Goal: Task Accomplishment & Management: Use online tool/utility

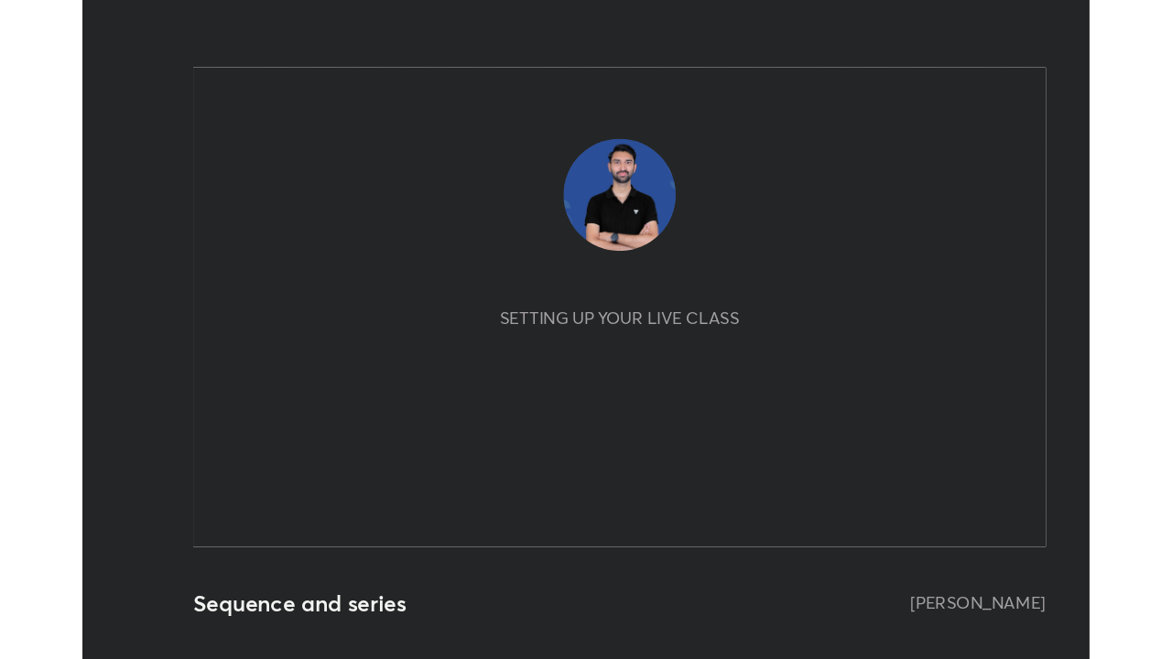
scroll to position [313, 584]
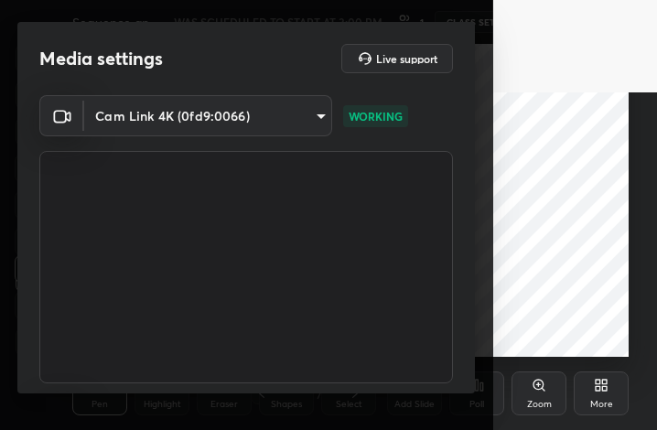
click at [597, 392] on icon at bounding box center [601, 385] width 15 height 15
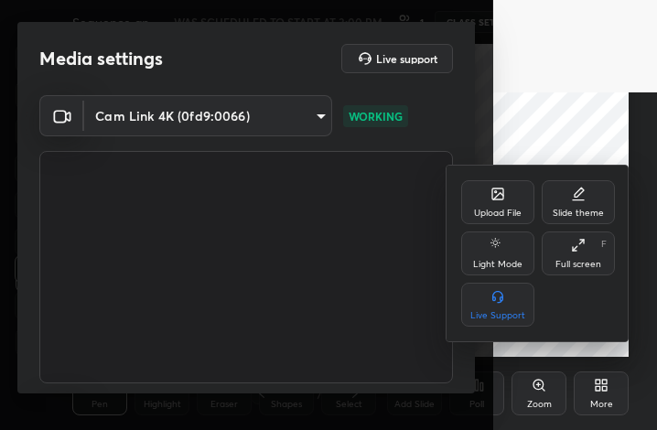
click at [564, 250] on div "Full screen F" at bounding box center [578, 254] width 73 height 44
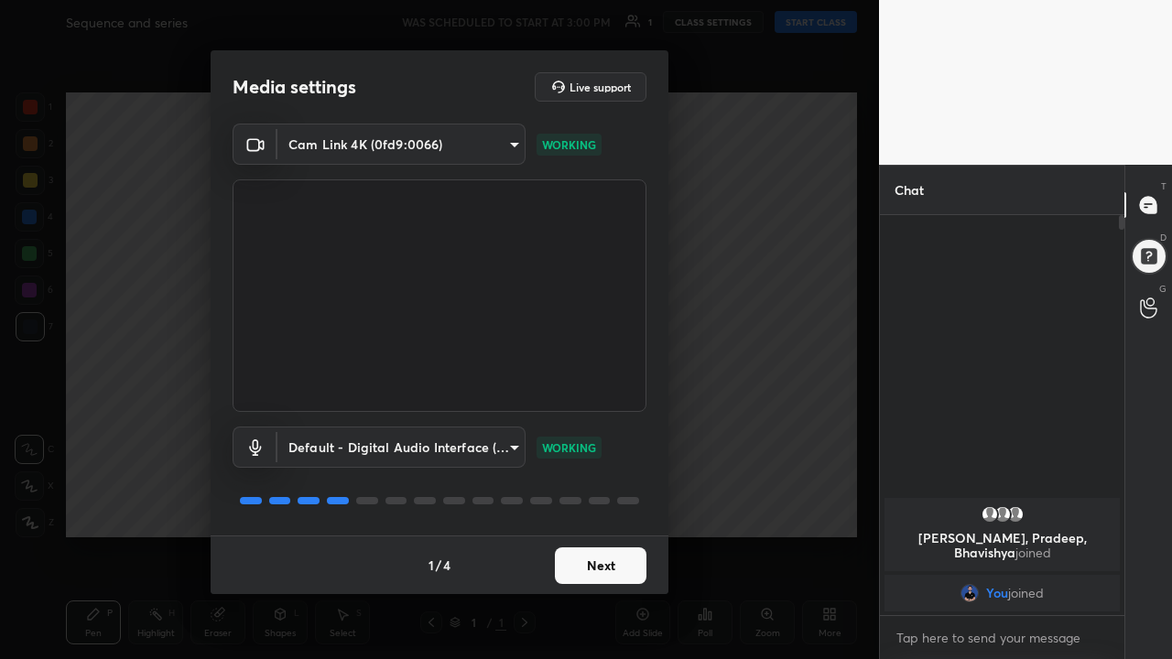
scroll to position [91010, 90746]
click at [600, 429] on button "Next" at bounding box center [601, 565] width 92 height 37
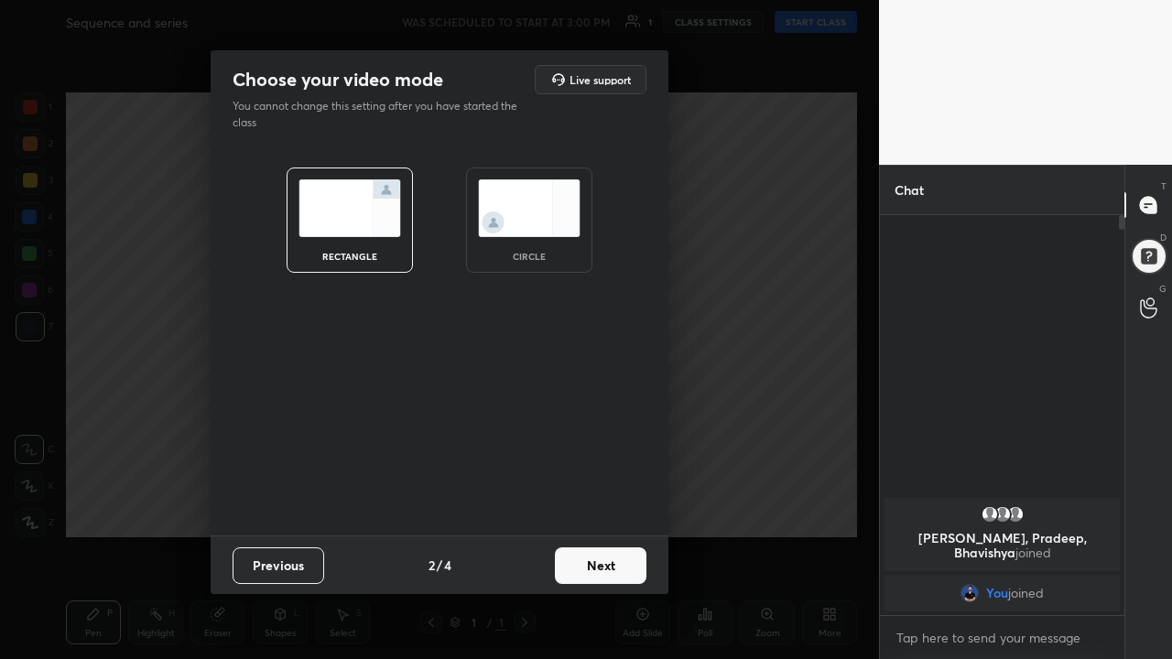
click at [600, 429] on button "Next" at bounding box center [601, 565] width 92 height 37
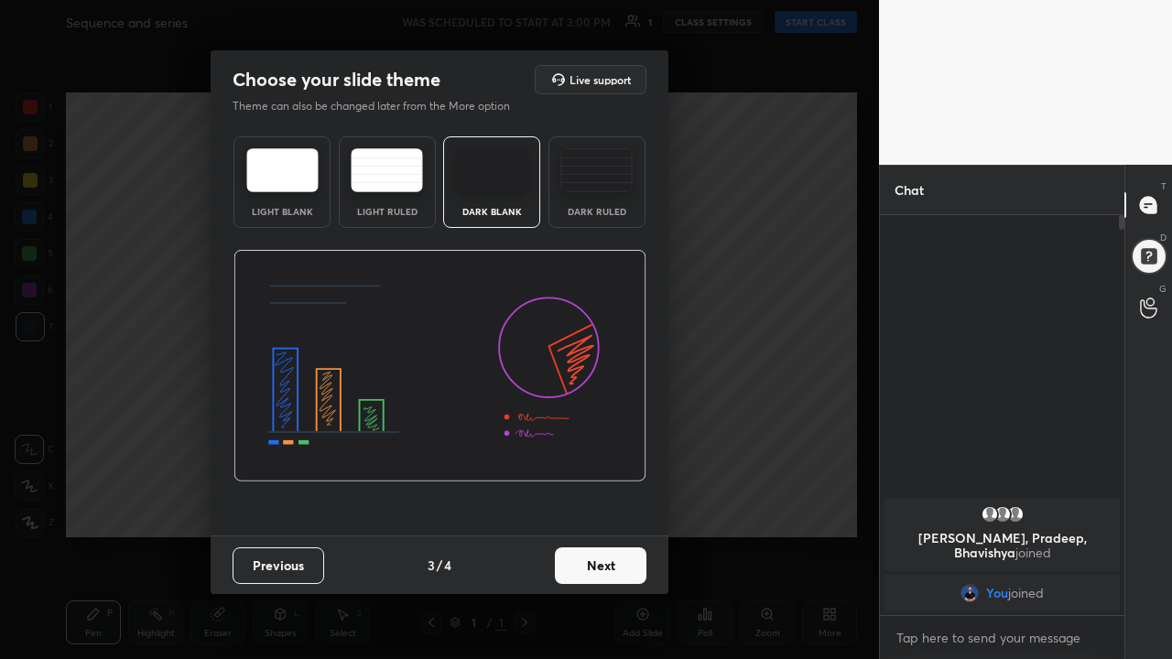
click at [603, 429] on button "Next" at bounding box center [601, 565] width 92 height 37
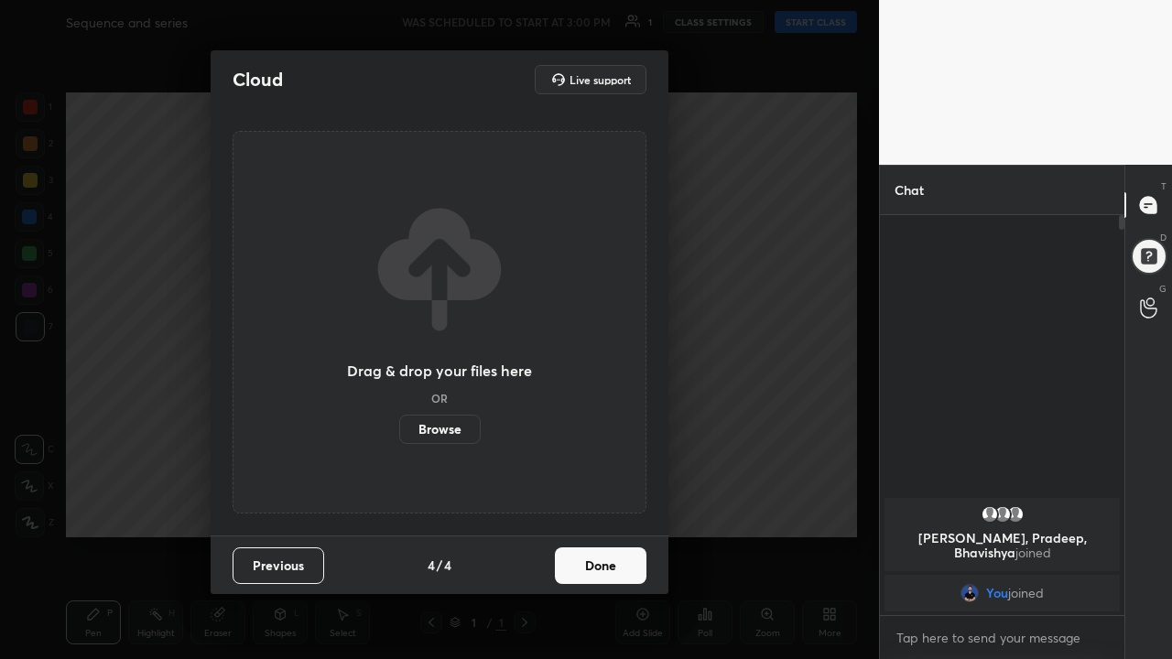
click at [603, 429] on button "Done" at bounding box center [601, 565] width 92 height 37
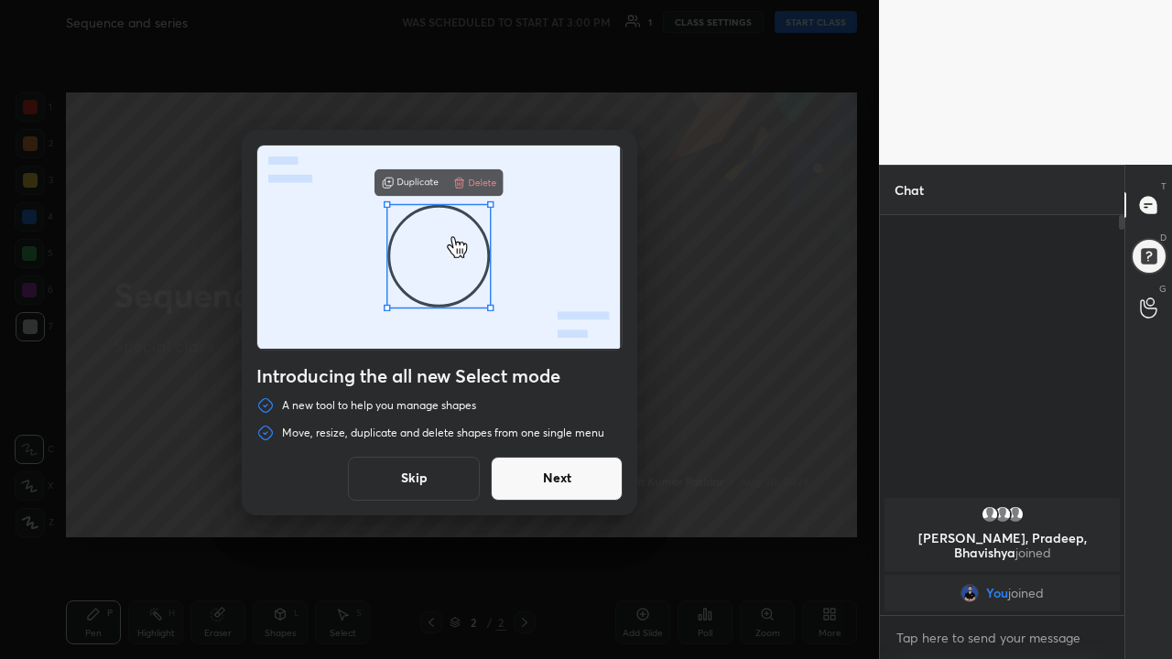
click at [418, 429] on button "Skip" at bounding box center [414, 479] width 132 height 44
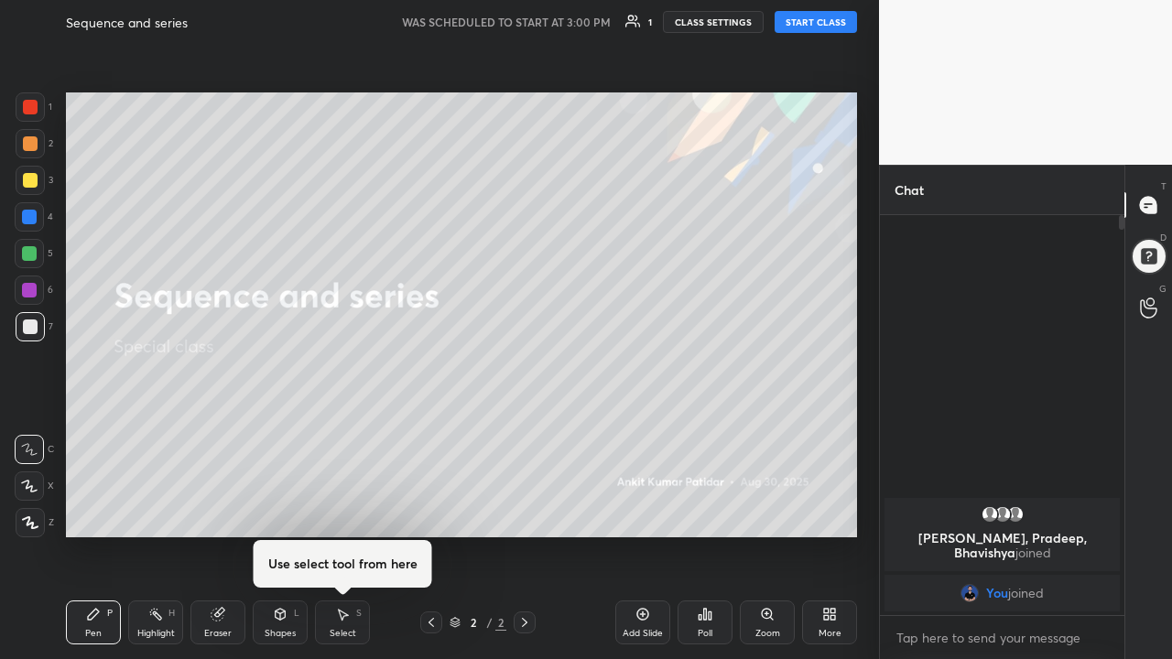
click at [656, 25] on button "START CLASS" at bounding box center [816, 22] width 82 height 22
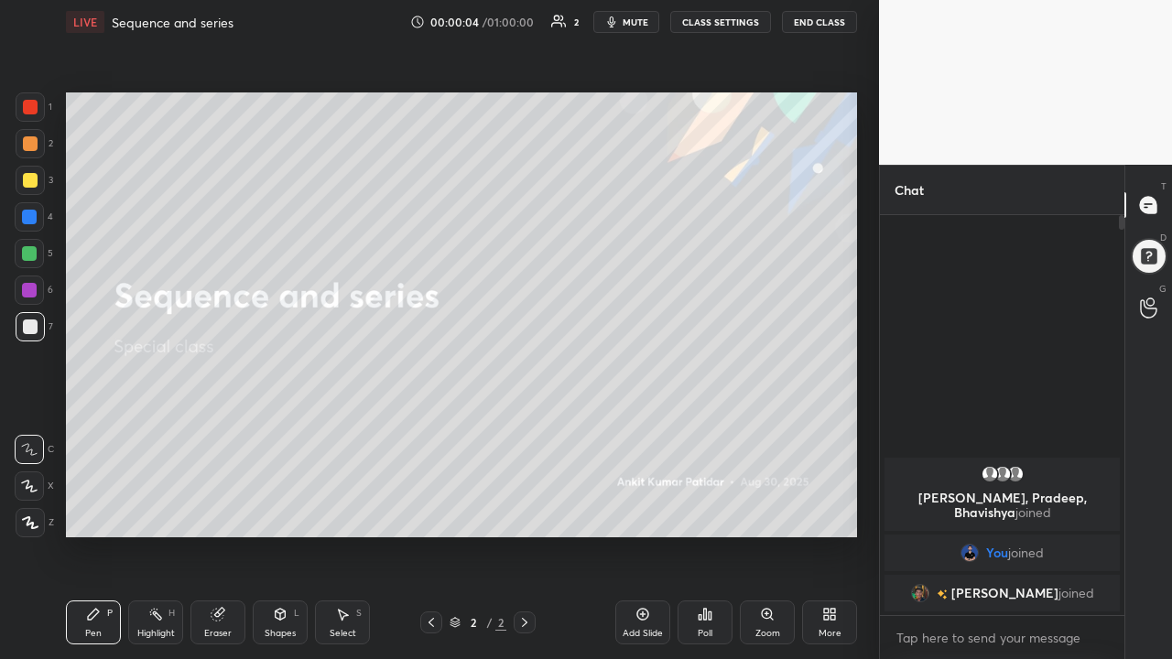
click at [634, 429] on div "Add Slide" at bounding box center [642, 623] width 55 height 44
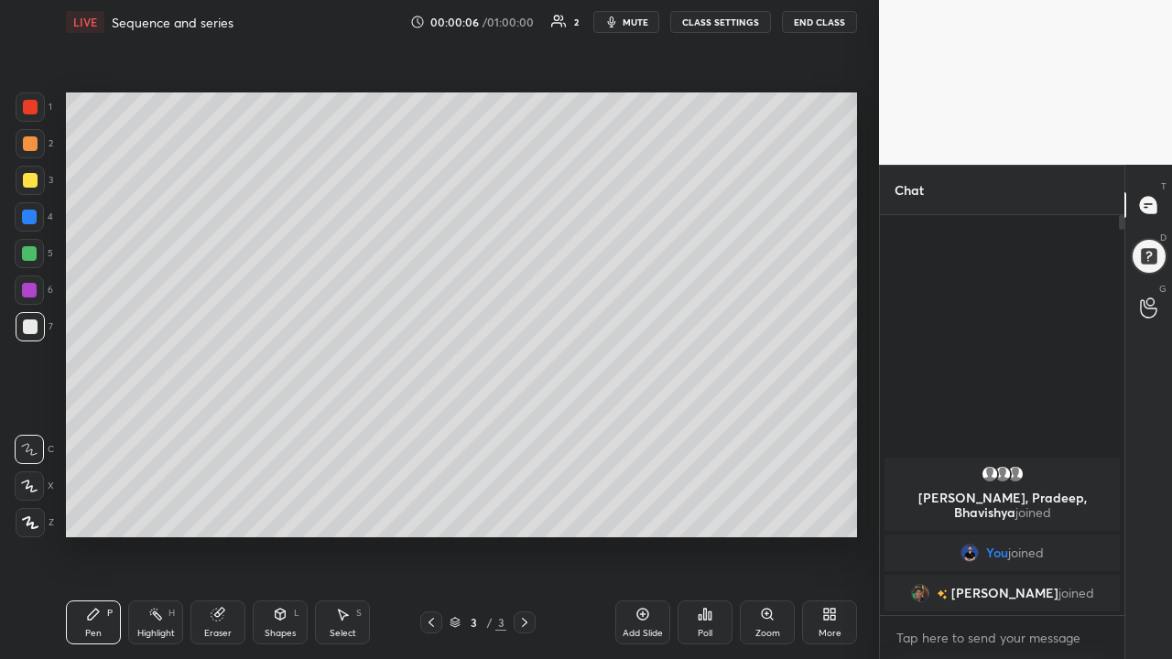
click at [43, 429] on div at bounding box center [29, 485] width 29 height 29
click at [216, 429] on icon at bounding box center [217, 615] width 12 height 12
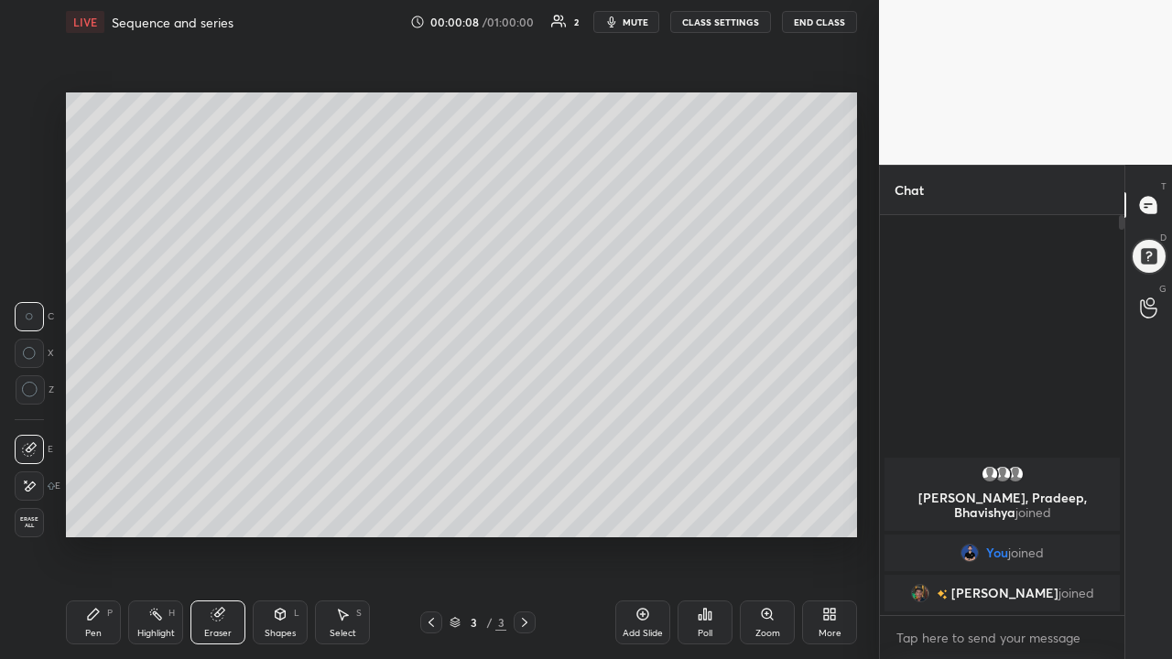
click at [38, 429] on div at bounding box center [29, 485] width 29 height 29
click at [82, 429] on div "Pen P" at bounding box center [93, 623] width 55 height 44
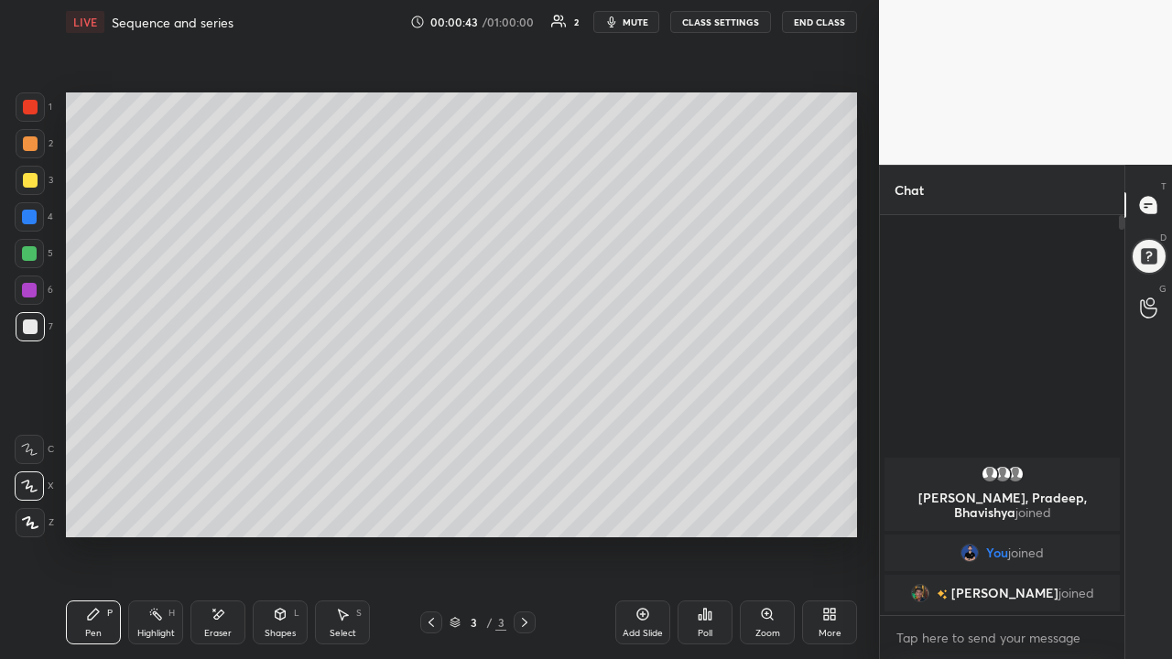
click at [217, 429] on div "Eraser" at bounding box center [217, 623] width 55 height 44
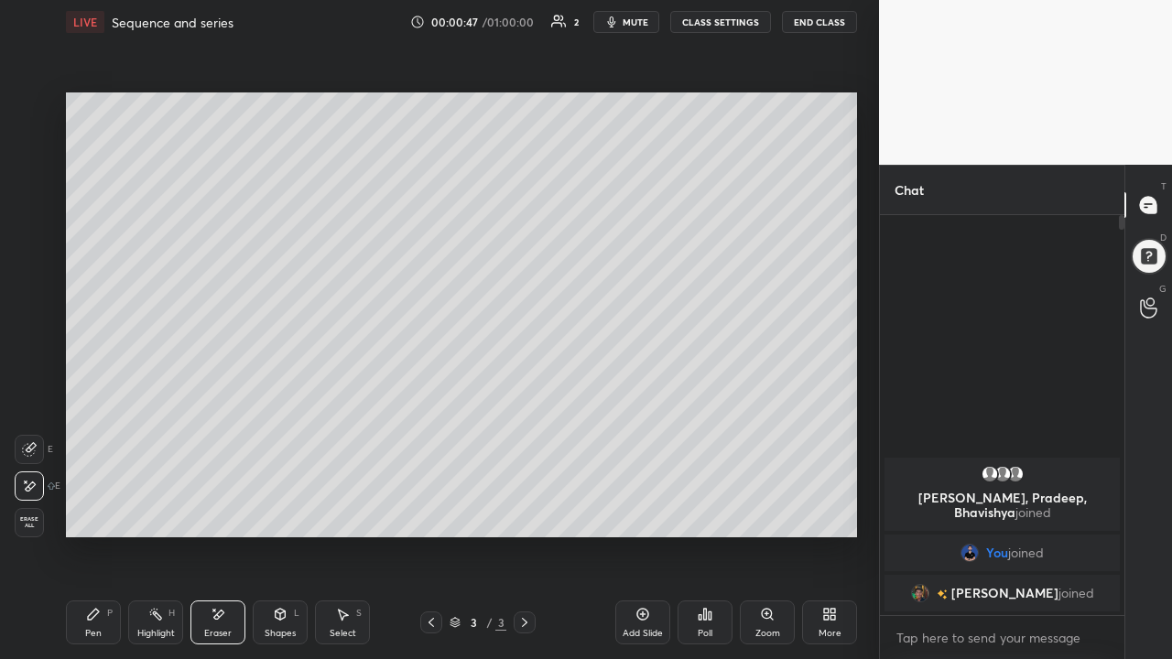
click at [88, 429] on div "Pen" at bounding box center [93, 633] width 16 height 9
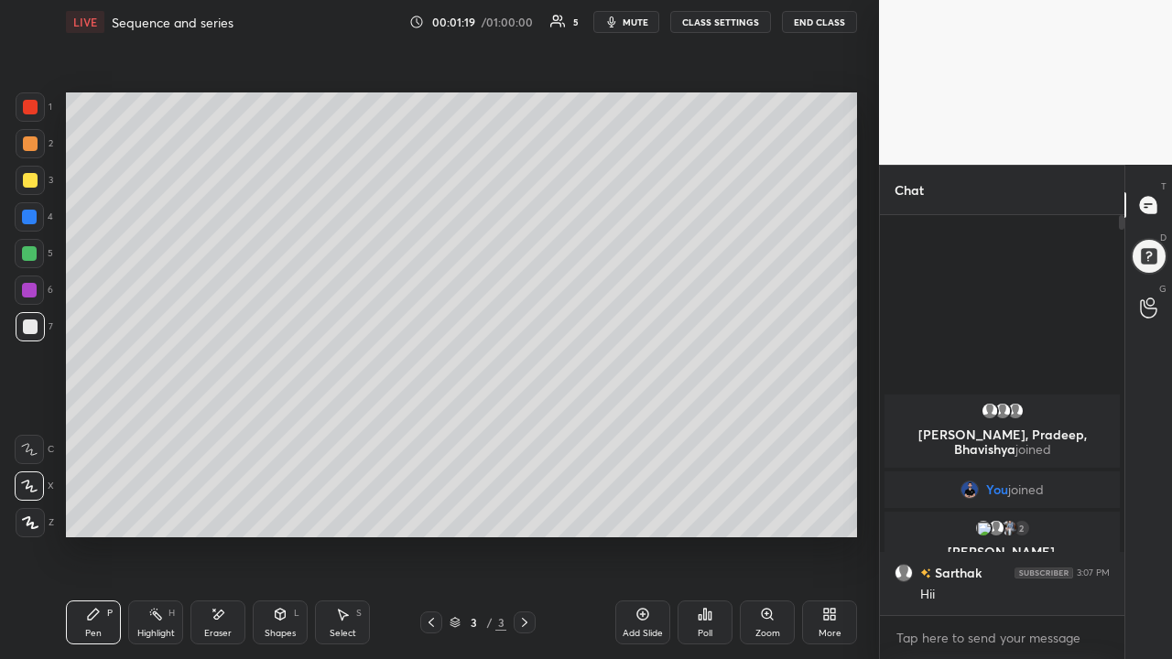
scroll to position [395, 239]
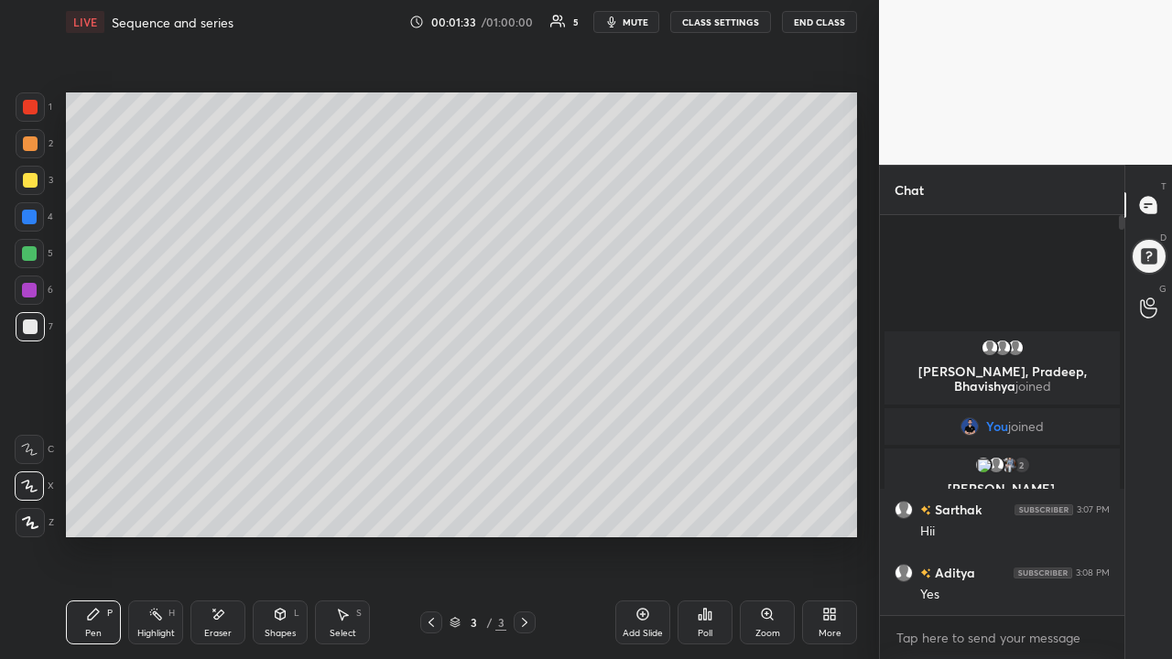
click at [218, 429] on div "Eraser" at bounding box center [217, 623] width 55 height 44
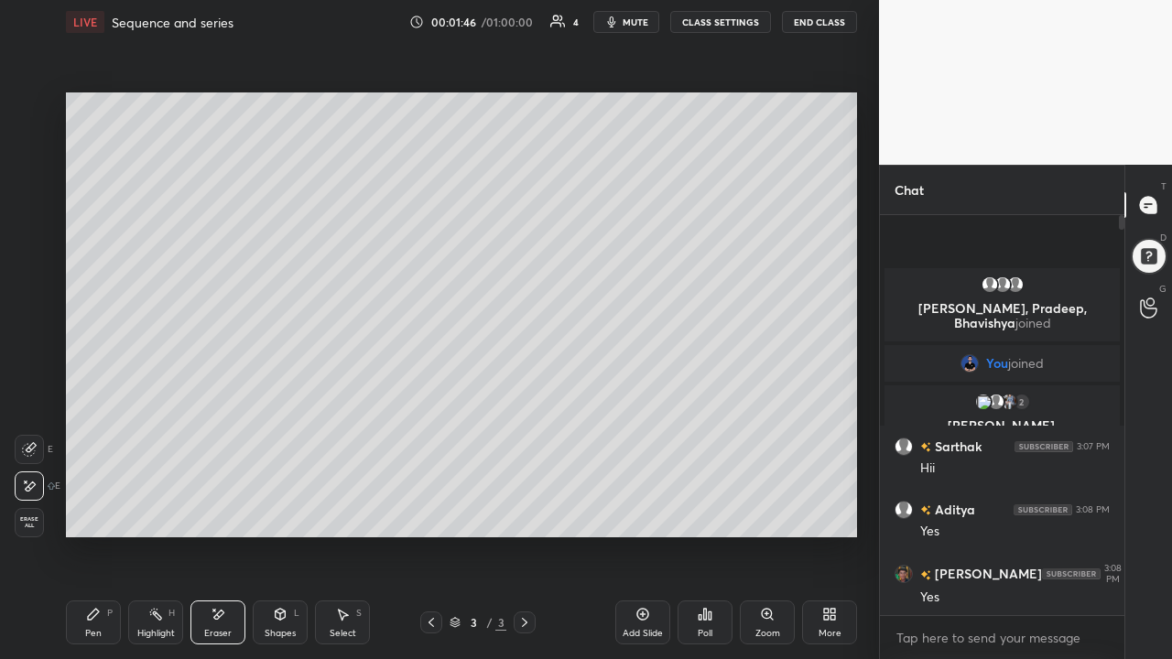
click at [94, 429] on icon at bounding box center [93, 614] width 15 height 15
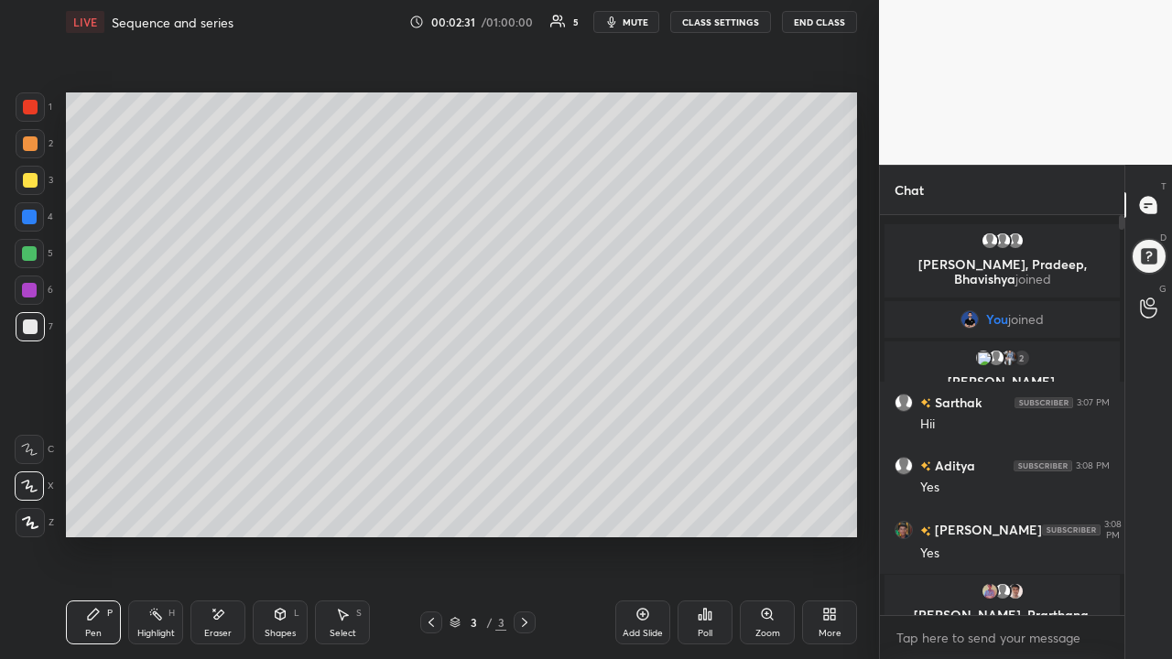
click at [222, 429] on icon at bounding box center [219, 614] width 10 height 9
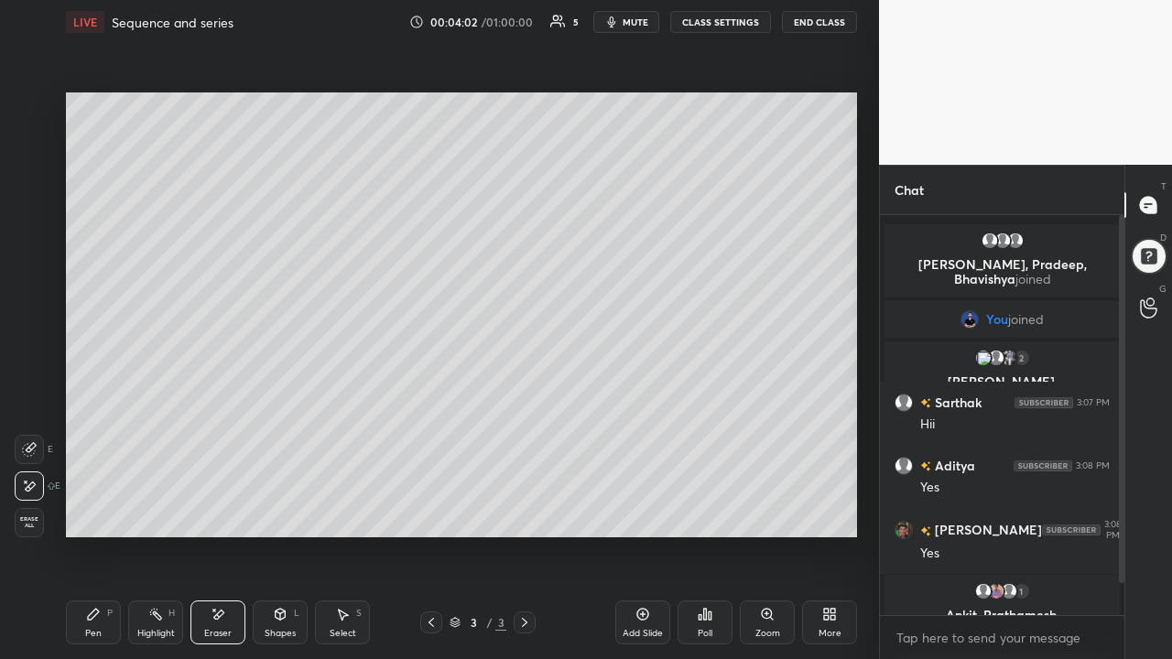
click at [85, 429] on div "Pen P" at bounding box center [93, 623] width 55 height 44
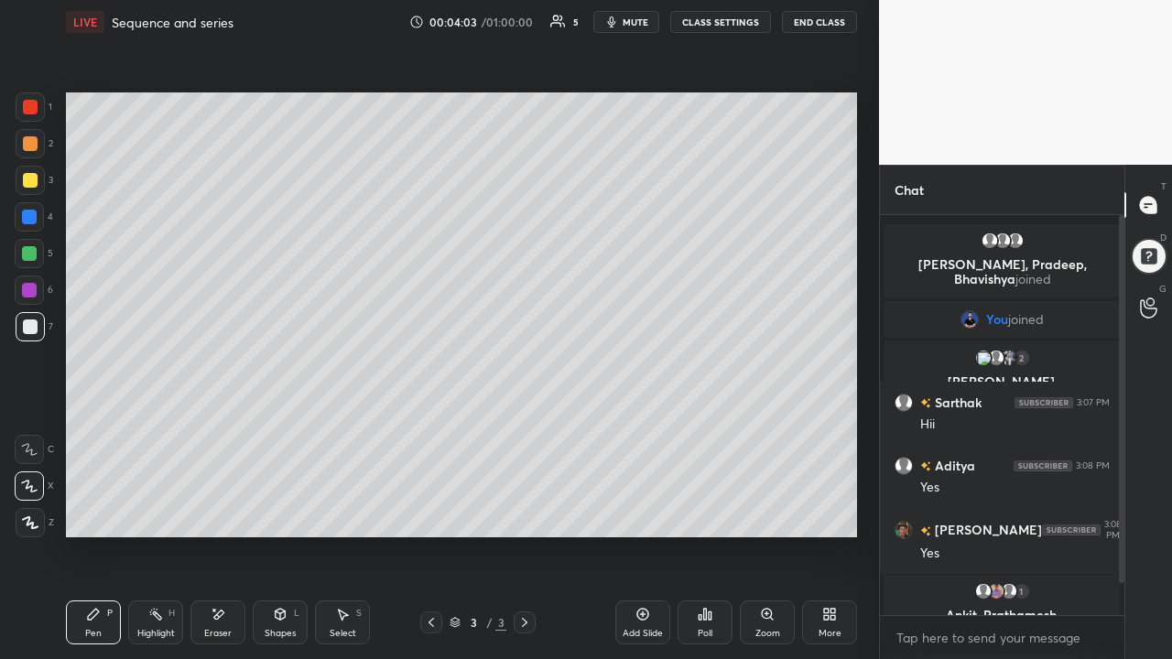
click at [26, 429] on icon at bounding box center [30, 522] width 16 height 13
click at [218, 429] on div "Eraser" at bounding box center [217, 623] width 55 height 44
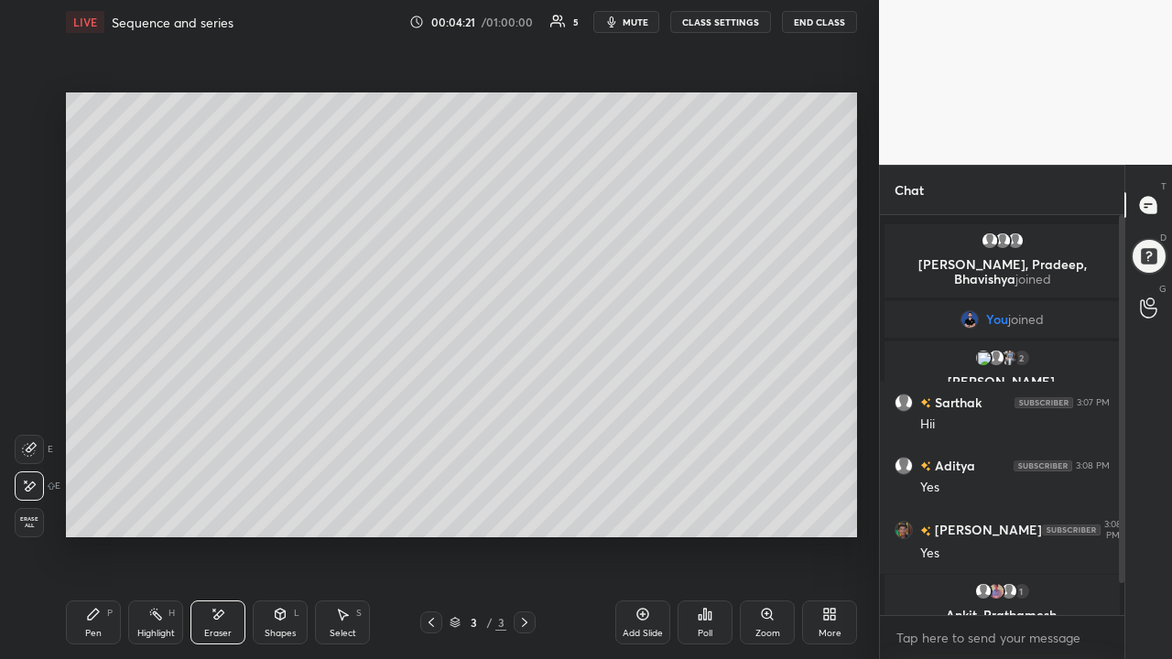
click at [92, 429] on icon at bounding box center [93, 614] width 11 height 11
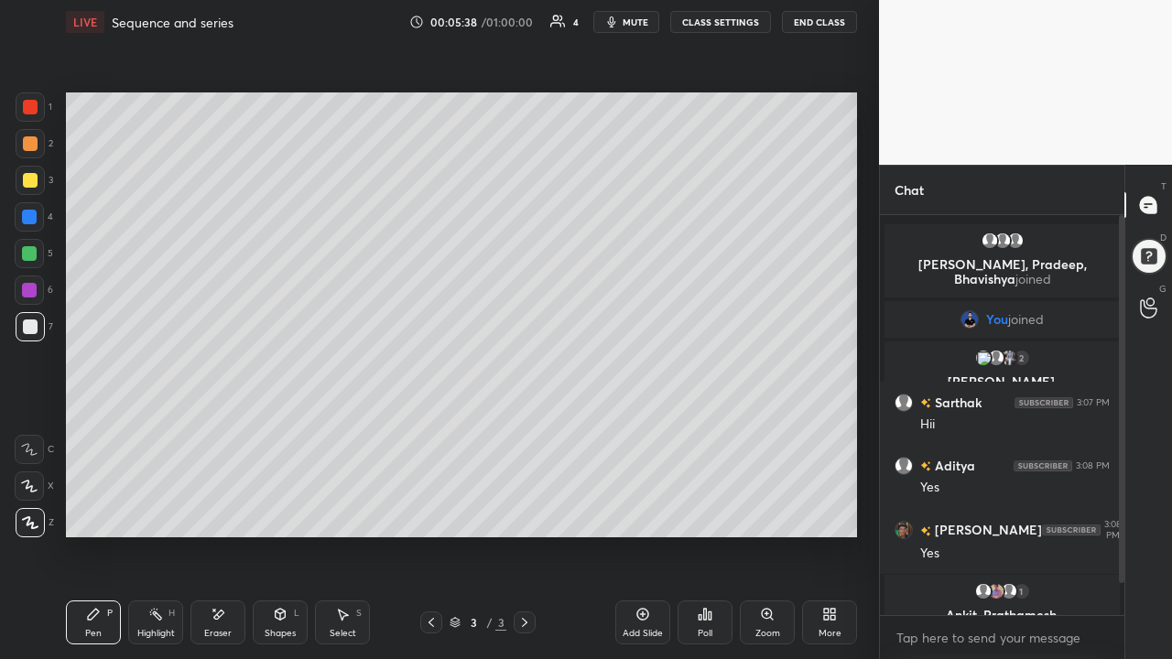
click at [37, 183] on div at bounding box center [30, 180] width 15 height 15
click at [216, 429] on icon at bounding box center [219, 614] width 10 height 9
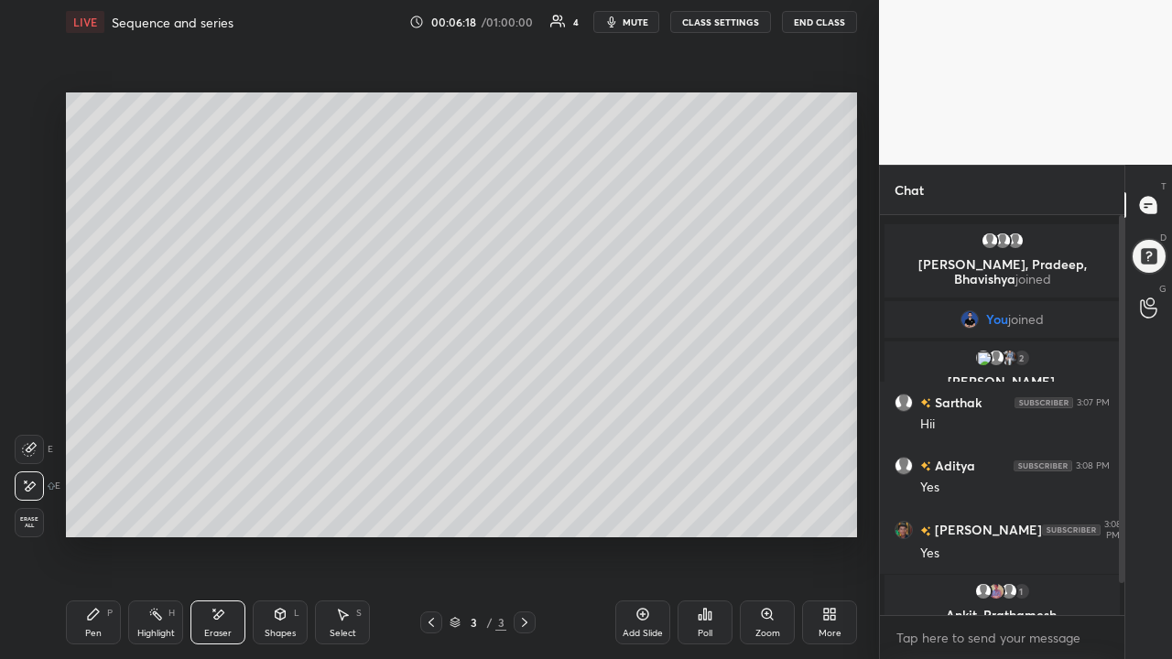
click at [95, 429] on div "Pen P" at bounding box center [93, 623] width 55 height 44
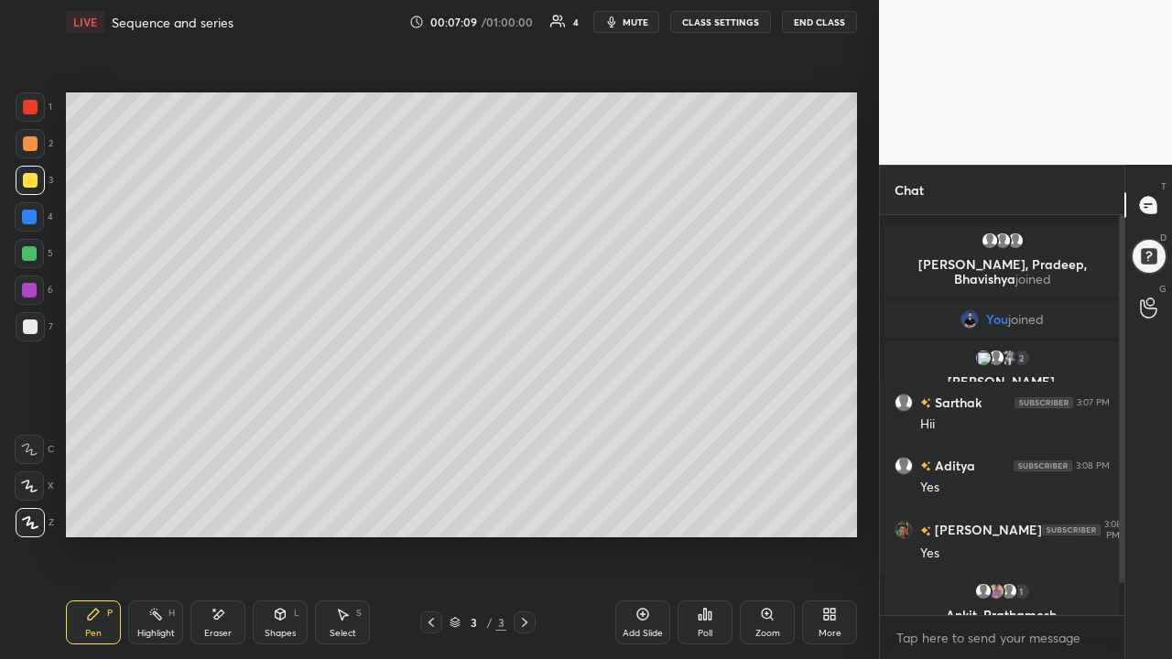
click at [217, 429] on icon at bounding box center [218, 615] width 15 height 16
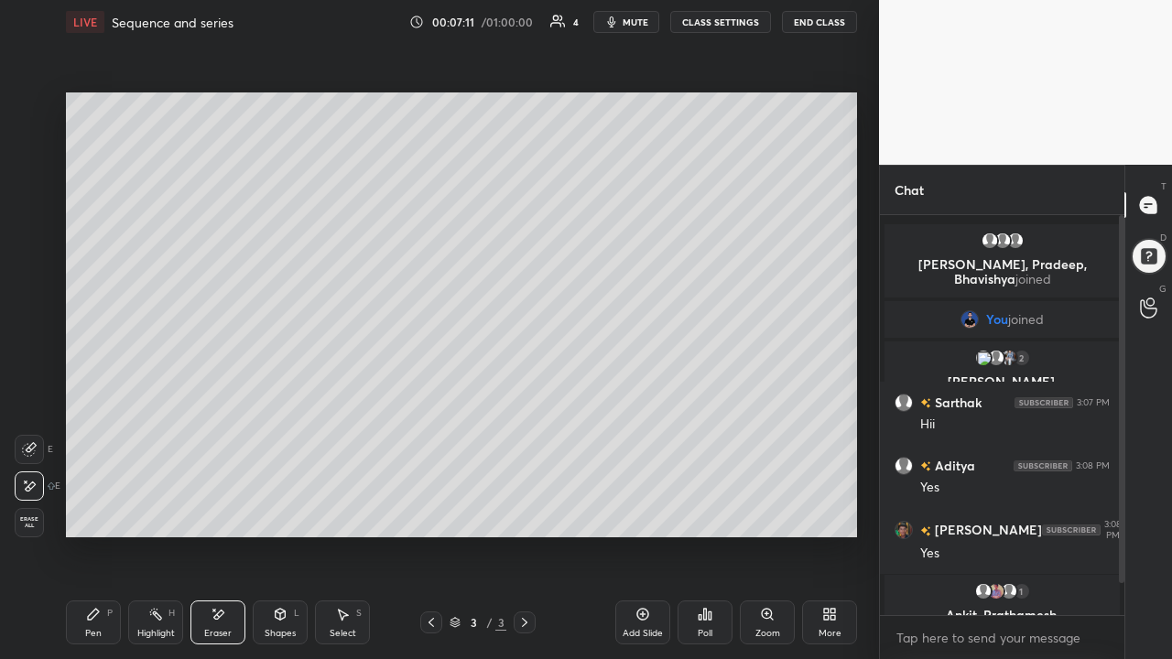
click at [96, 429] on div "Pen P" at bounding box center [93, 623] width 55 height 44
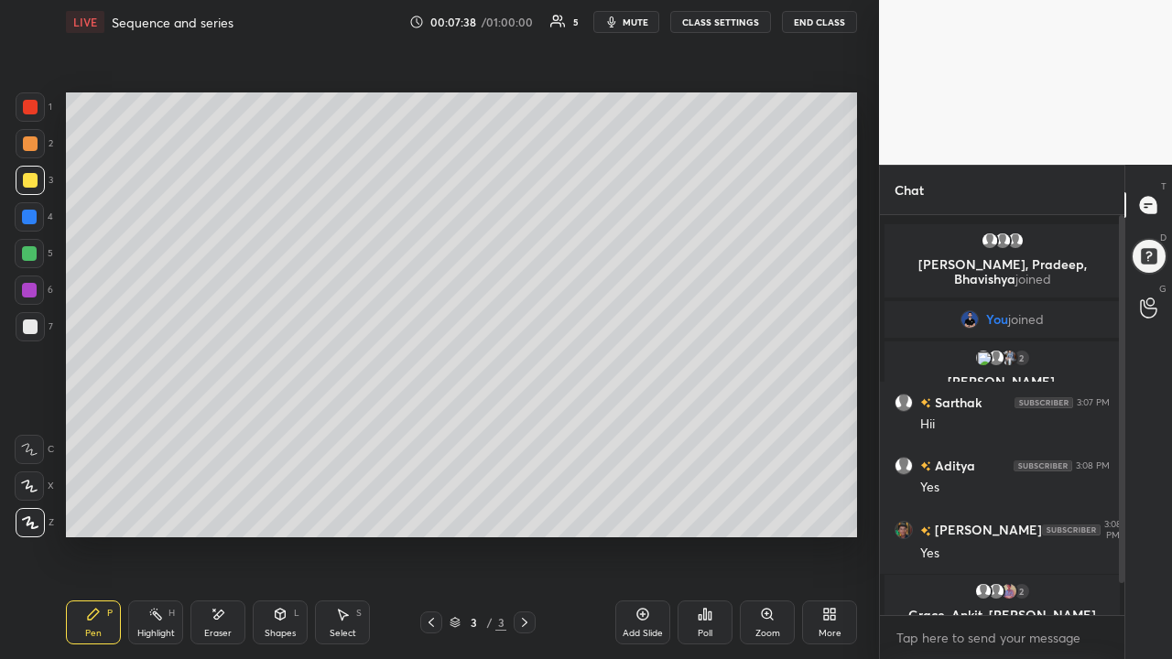
click at [216, 429] on div "Eraser" at bounding box center [217, 623] width 55 height 44
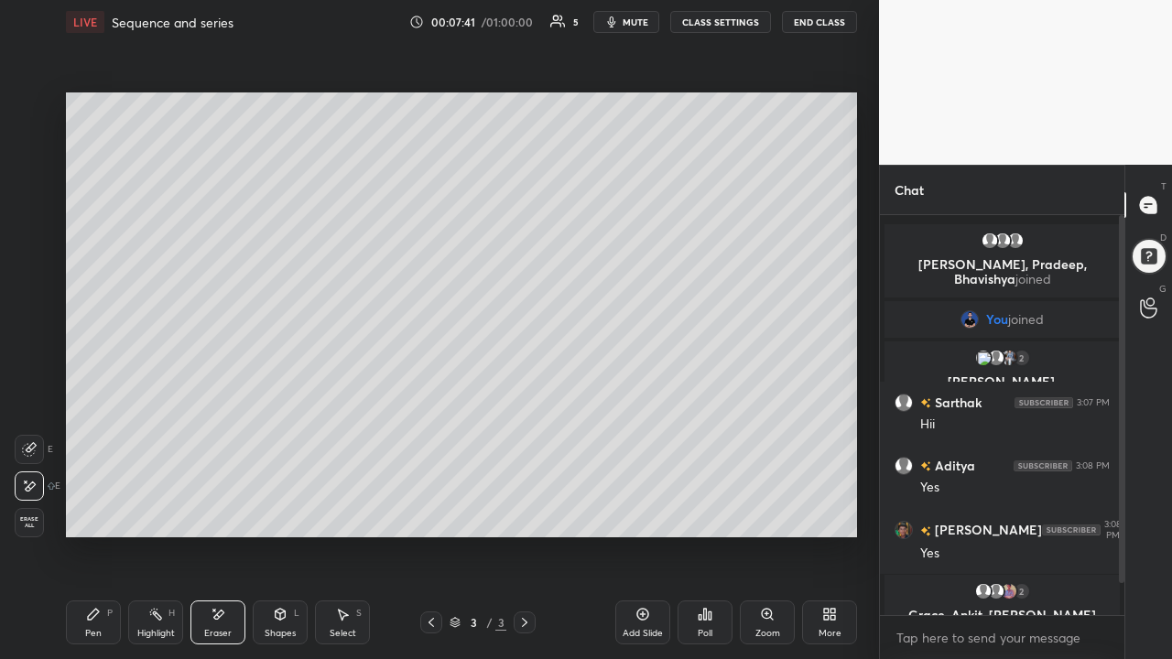
click at [88, 429] on icon at bounding box center [93, 614] width 15 height 15
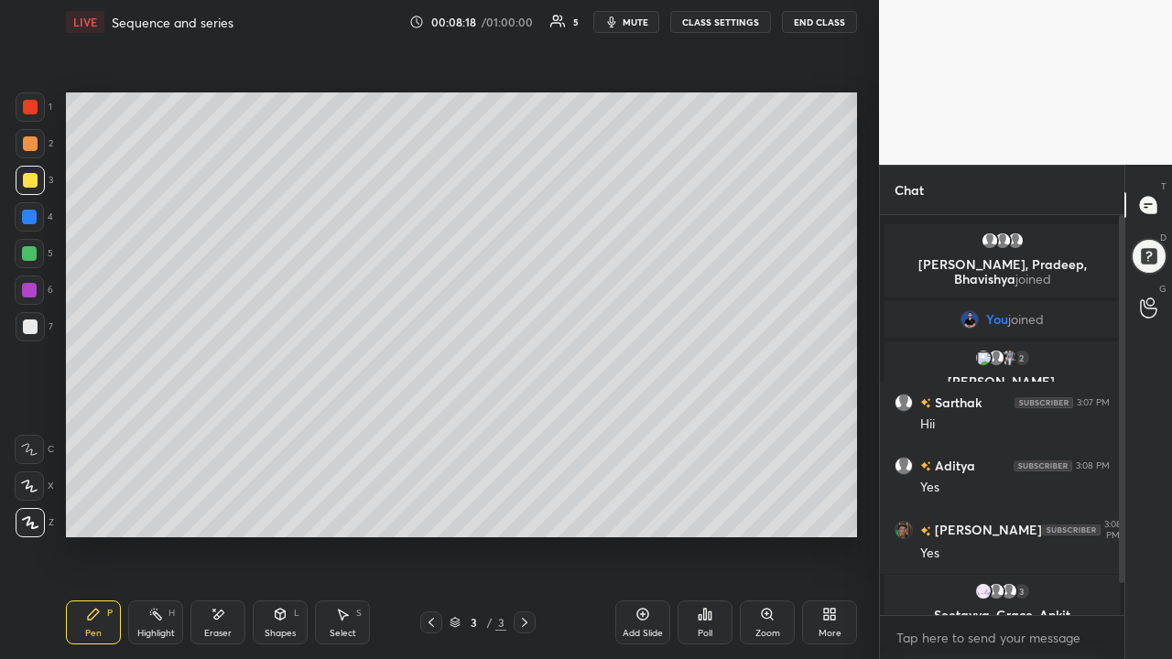
click at [214, 429] on icon at bounding box center [218, 615] width 15 height 16
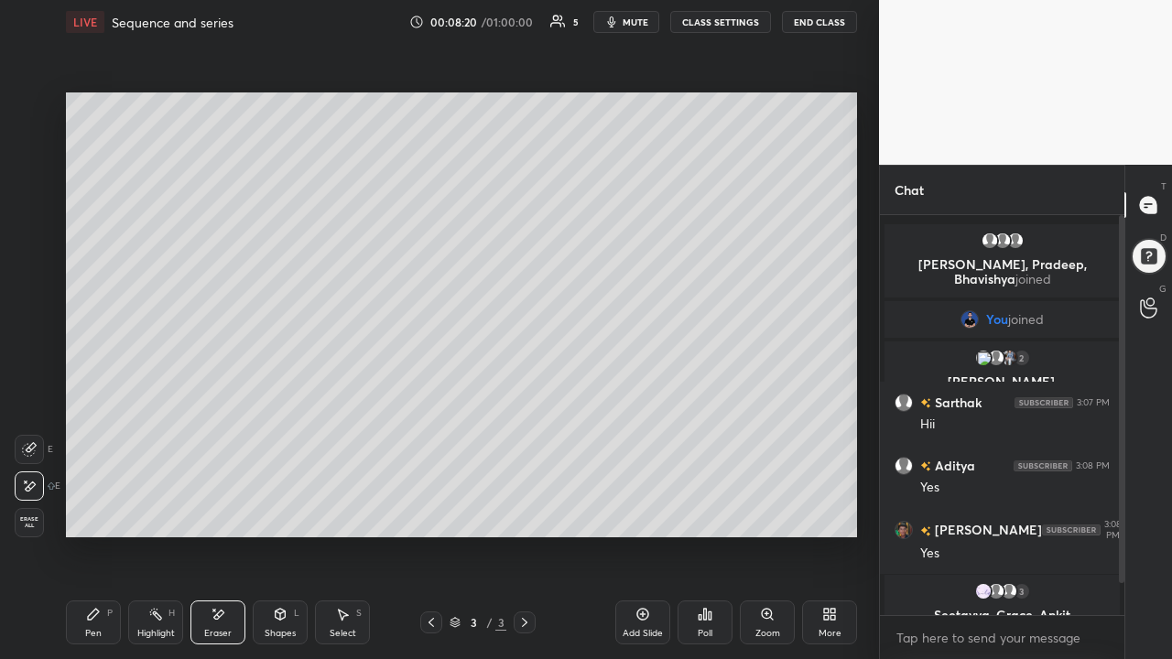
click at [102, 429] on div "Pen P" at bounding box center [93, 623] width 55 height 44
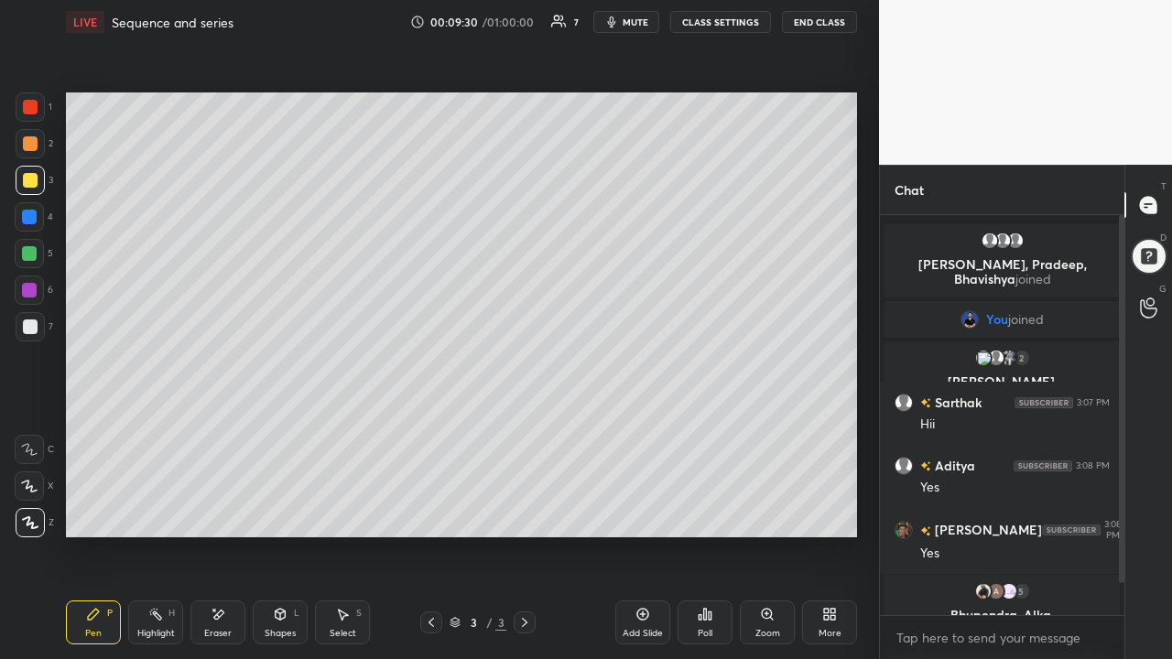
click at [213, 429] on icon at bounding box center [218, 615] width 15 height 16
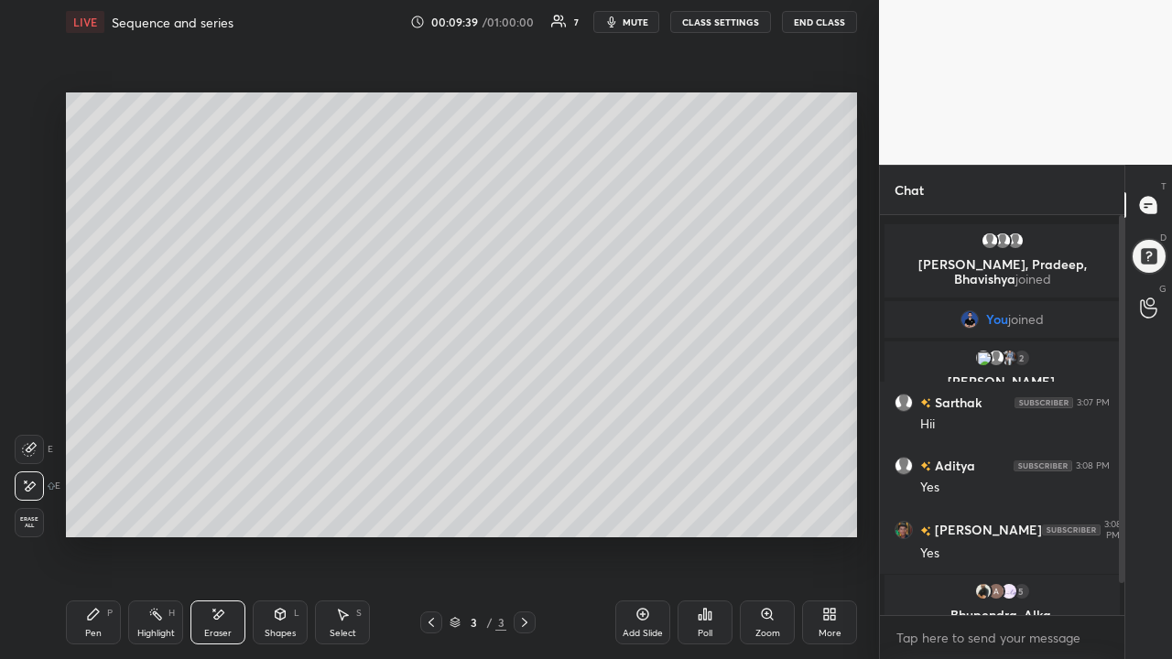
click at [103, 429] on div "Pen P" at bounding box center [93, 623] width 55 height 44
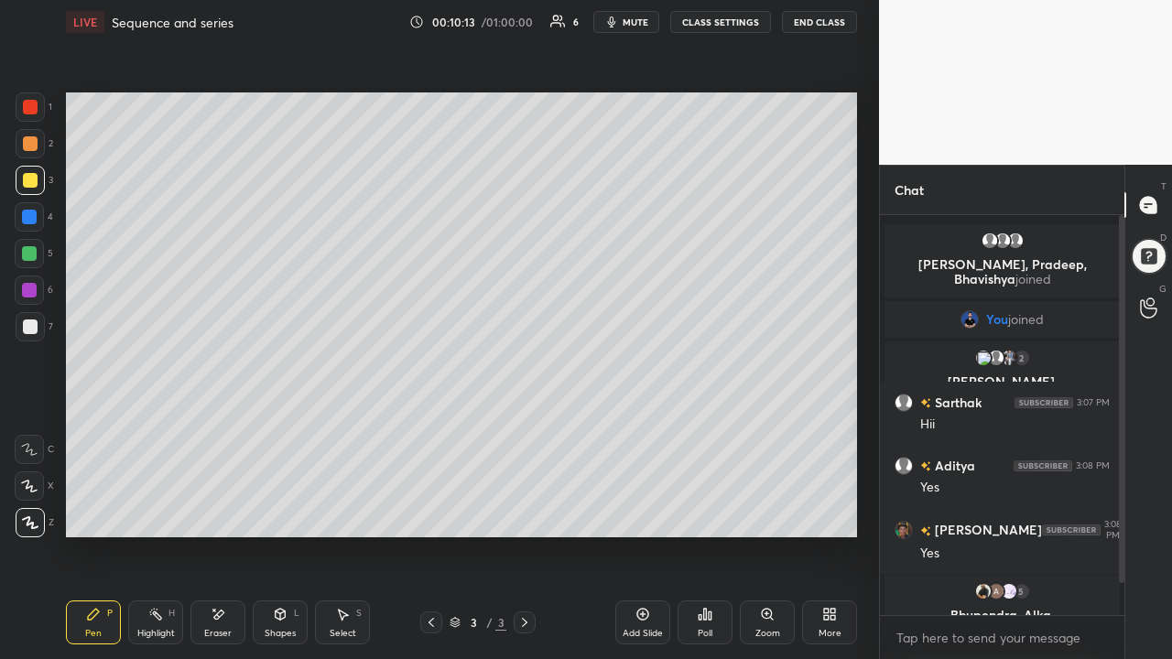
click at [213, 429] on icon at bounding box center [218, 615] width 15 height 16
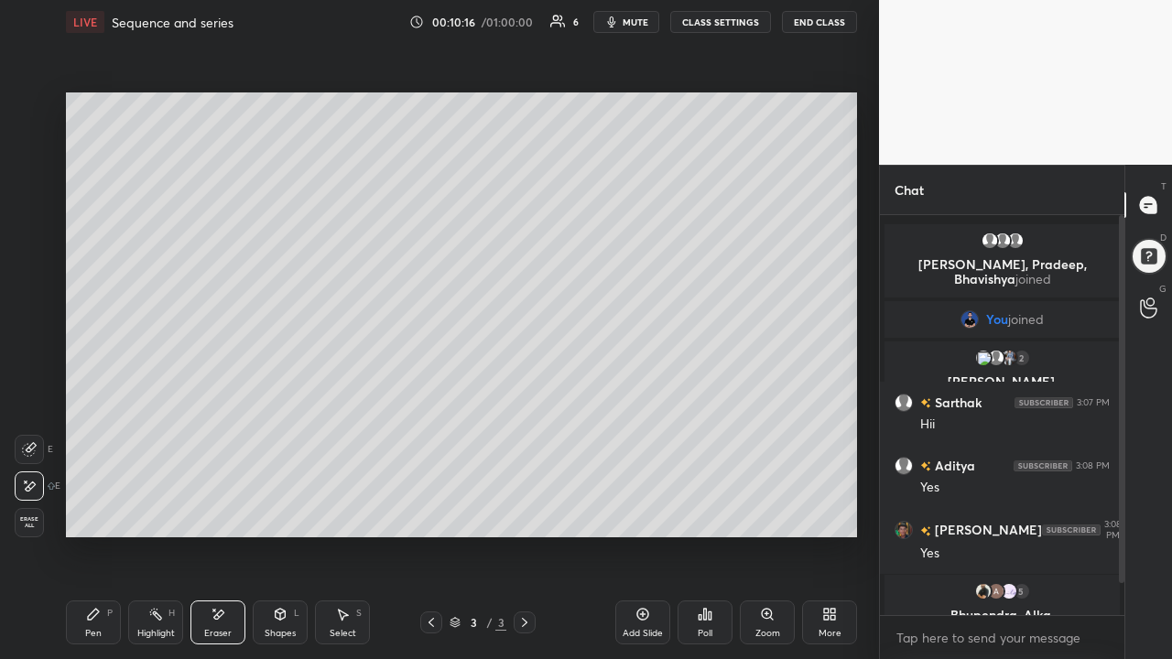
click at [82, 429] on div "Pen P" at bounding box center [93, 623] width 55 height 44
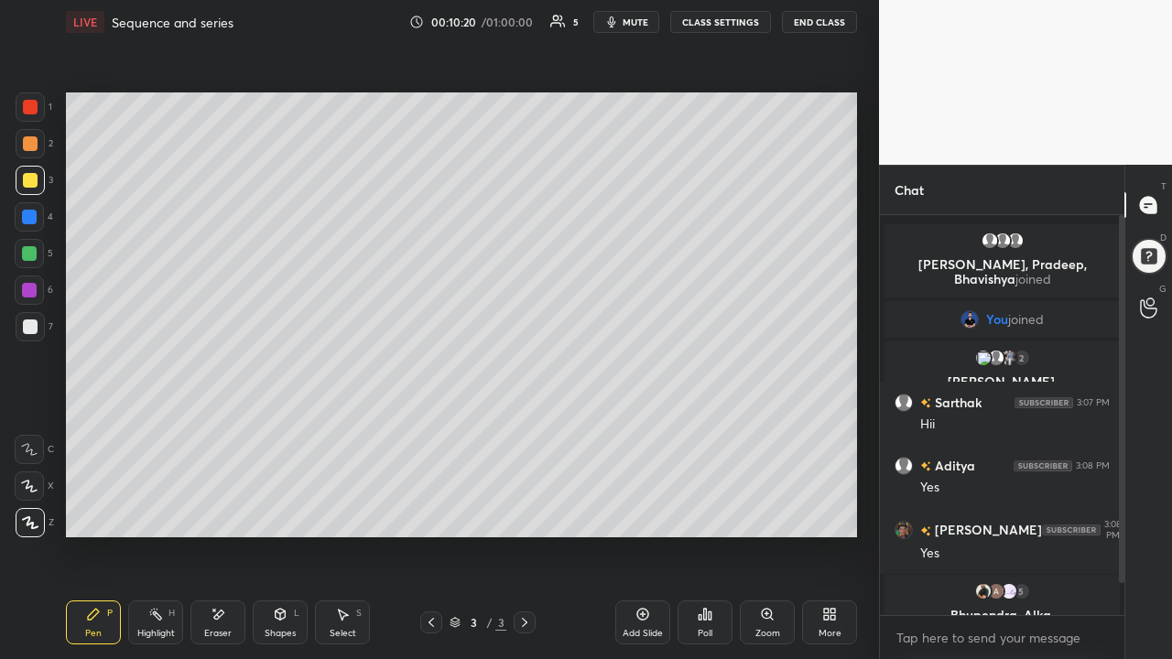
click at [222, 429] on div "Eraser" at bounding box center [217, 623] width 55 height 44
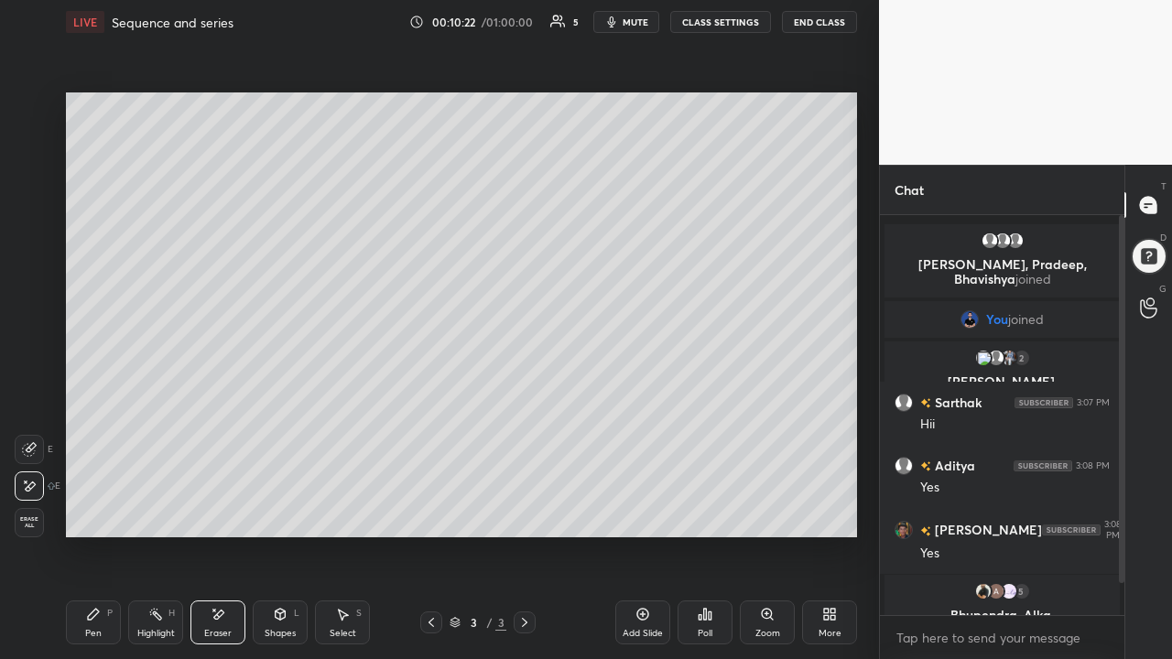
click at [93, 429] on icon at bounding box center [93, 614] width 15 height 15
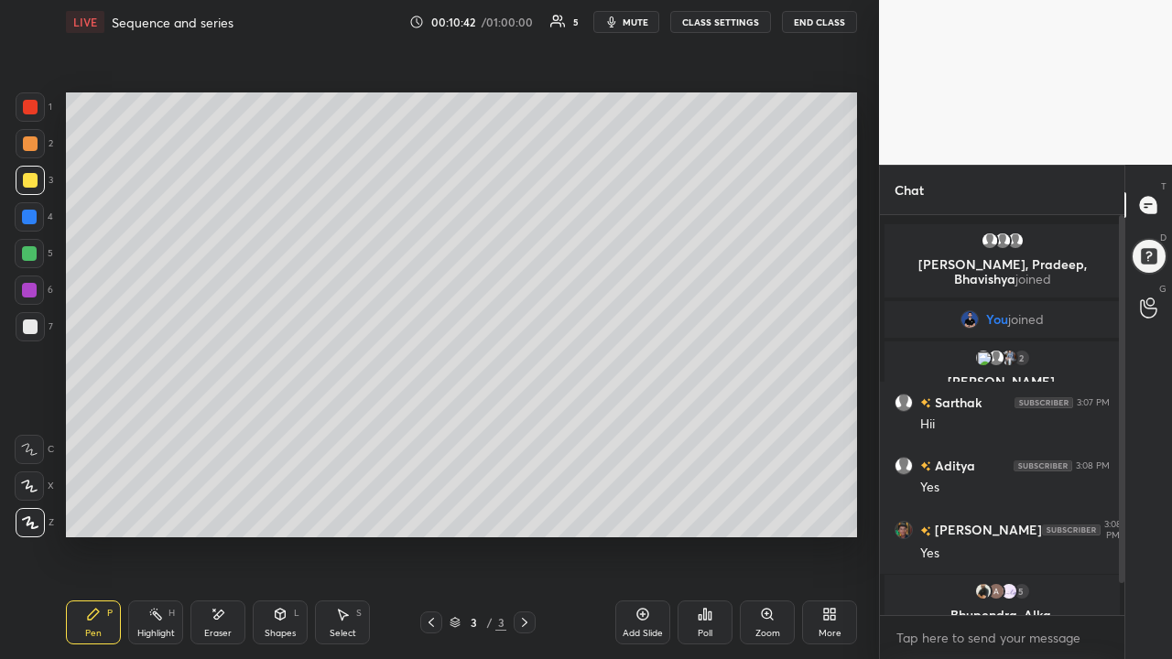
click at [643, 429] on div "Add Slide" at bounding box center [642, 623] width 55 height 44
click at [645, 429] on icon at bounding box center [643, 615] width 12 height 12
click at [217, 429] on div "Eraser" at bounding box center [217, 623] width 55 height 44
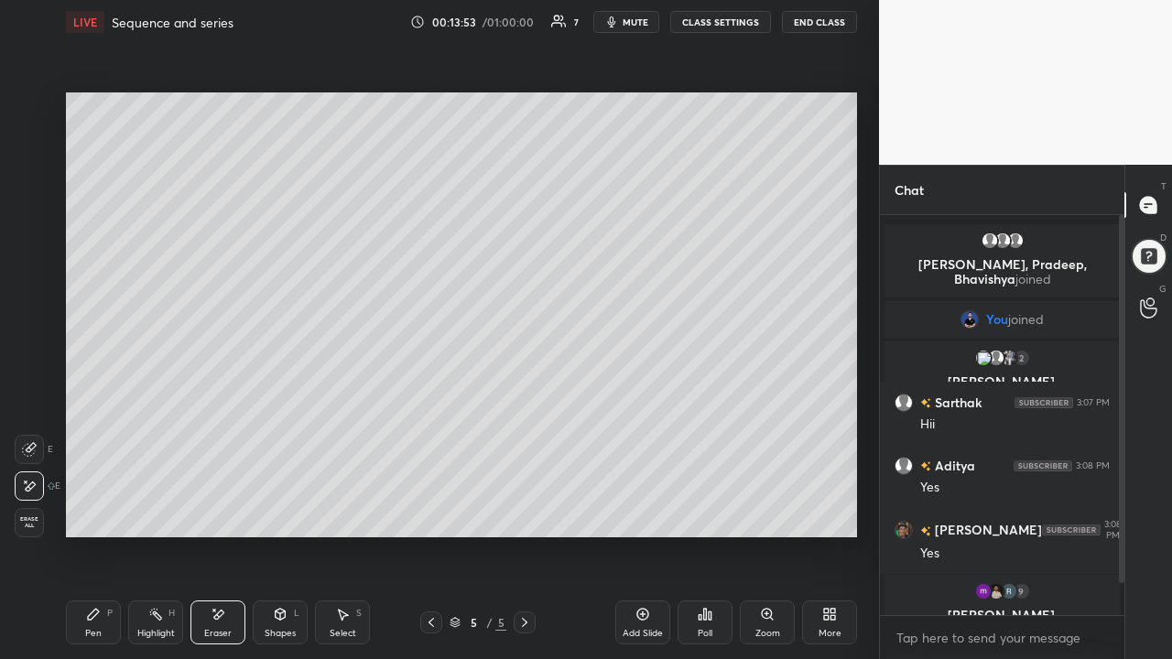
click at [102, 429] on div "Pen P" at bounding box center [93, 623] width 55 height 44
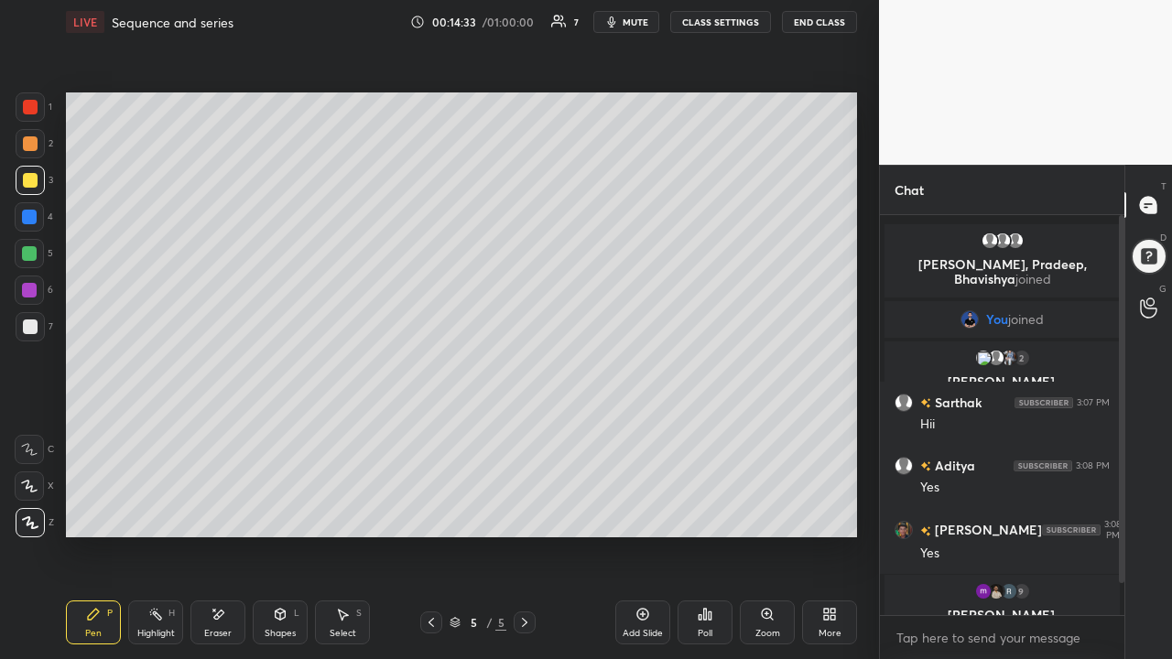
click at [431, 429] on icon at bounding box center [431, 622] width 15 height 15
click at [431, 429] on icon at bounding box center [430, 622] width 5 height 9
click at [525, 429] on icon at bounding box center [524, 622] width 15 height 15
click at [428, 429] on icon at bounding box center [431, 622] width 15 height 15
click at [525, 429] on icon at bounding box center [524, 622] width 15 height 15
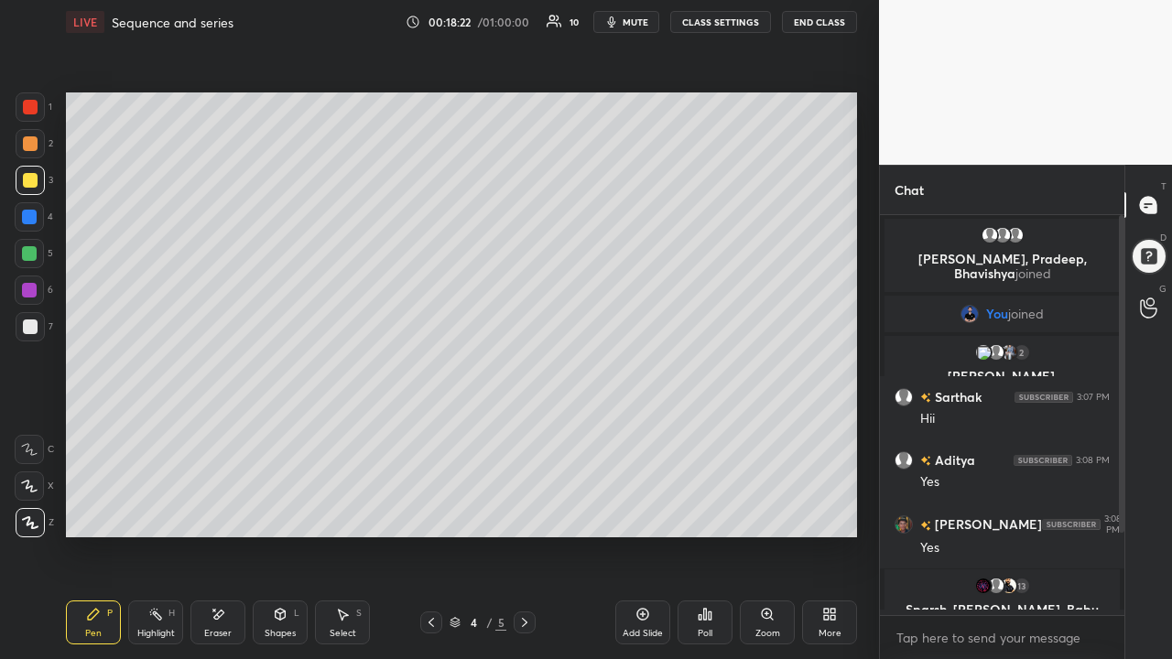
click at [525, 429] on icon at bounding box center [524, 622] width 15 height 15
click at [646, 429] on icon at bounding box center [643, 615] width 12 height 12
click at [28, 330] on div at bounding box center [30, 327] width 15 height 15
click at [32, 183] on div at bounding box center [30, 180] width 15 height 15
click at [32, 327] on div at bounding box center [30, 327] width 15 height 15
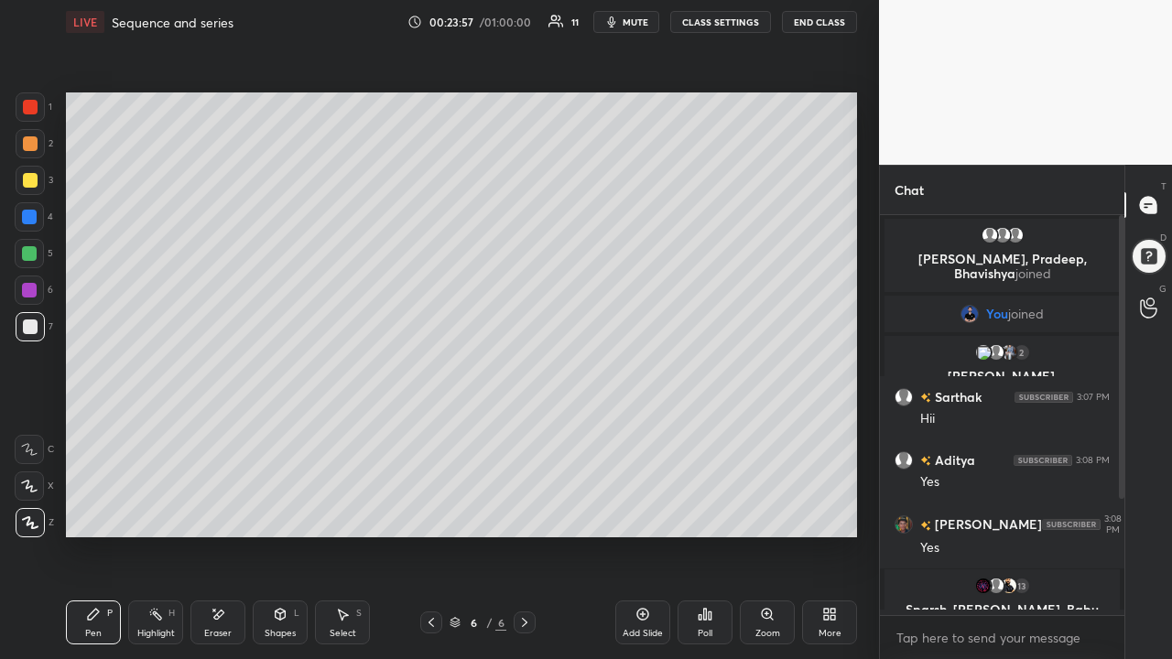
click at [26, 188] on div at bounding box center [30, 180] width 29 height 29
click at [32, 257] on div at bounding box center [29, 253] width 15 height 15
click at [645, 429] on icon at bounding box center [642, 614] width 15 height 15
click at [32, 179] on div at bounding box center [30, 180] width 15 height 15
click at [27, 253] on div at bounding box center [29, 253] width 15 height 15
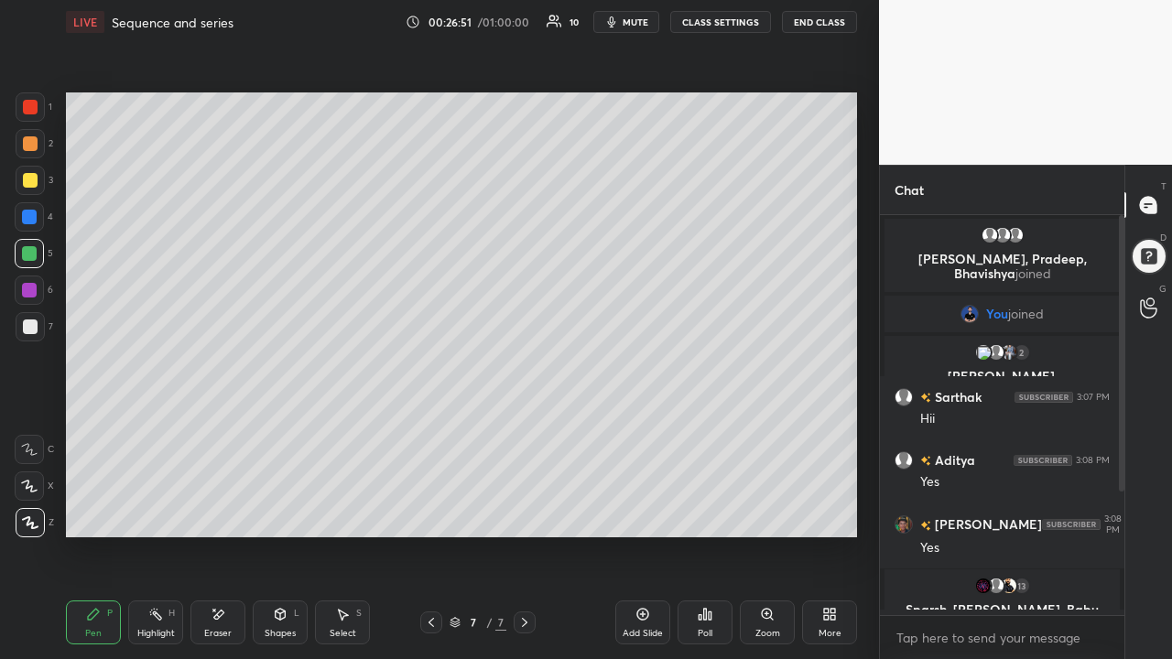
click at [212, 429] on icon at bounding box center [218, 615] width 15 height 16
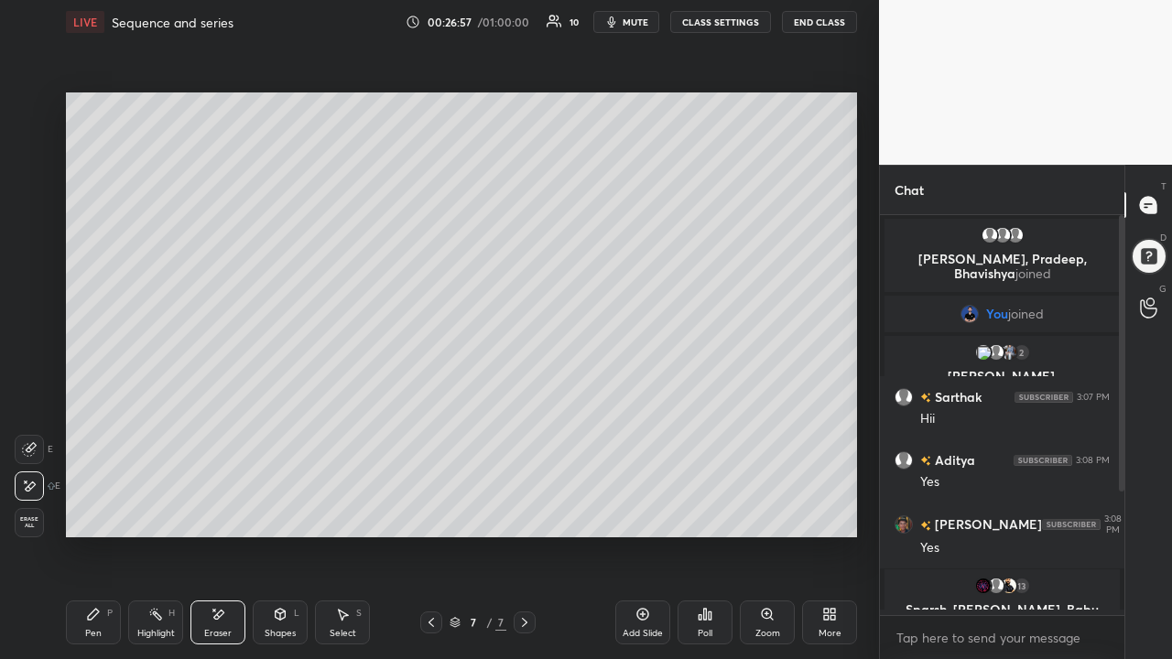
click at [97, 429] on icon at bounding box center [93, 614] width 15 height 15
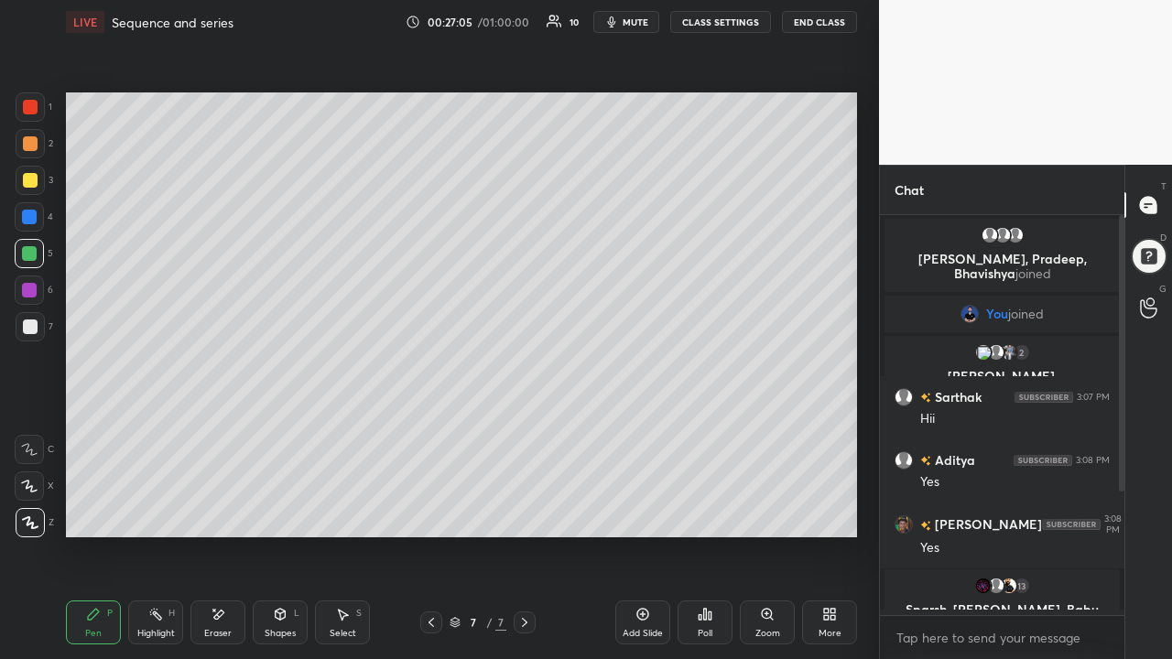
click at [222, 429] on div "Eraser" at bounding box center [217, 623] width 55 height 44
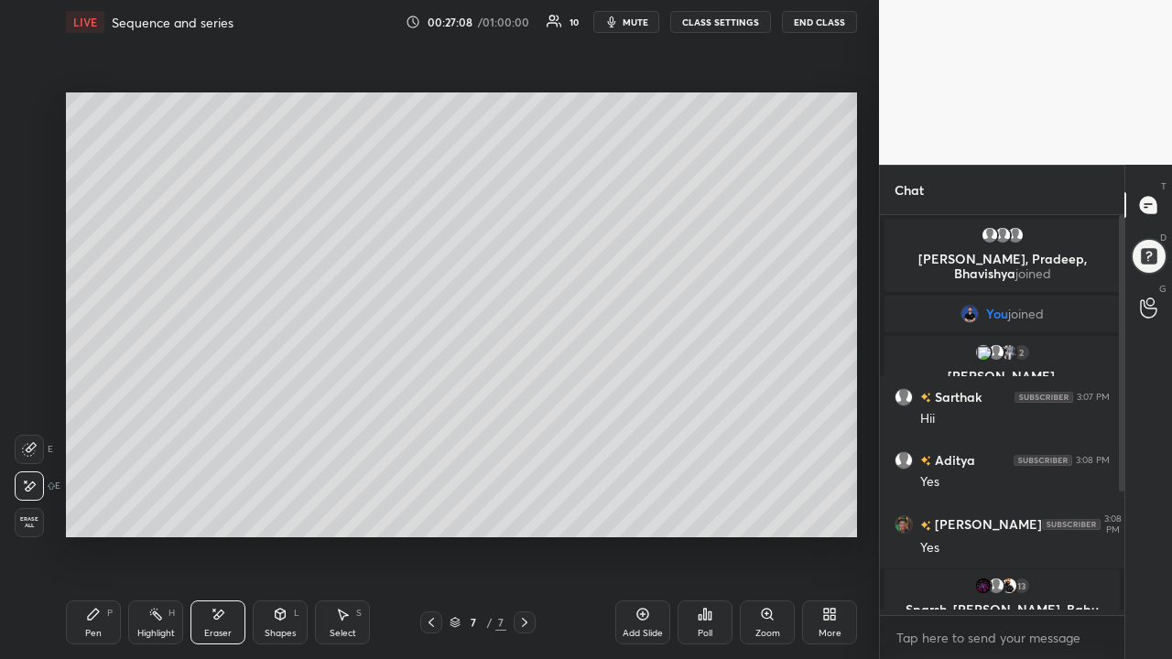
click at [105, 429] on div "Pen P" at bounding box center [93, 623] width 55 height 44
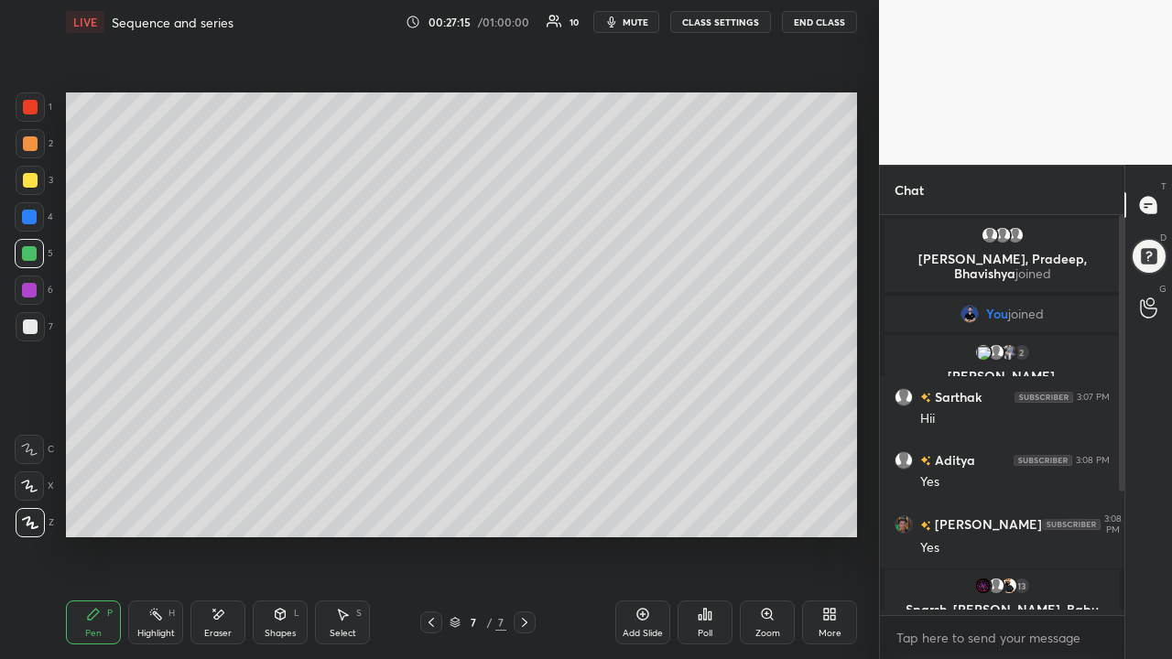
click at [220, 429] on icon at bounding box center [218, 615] width 15 height 16
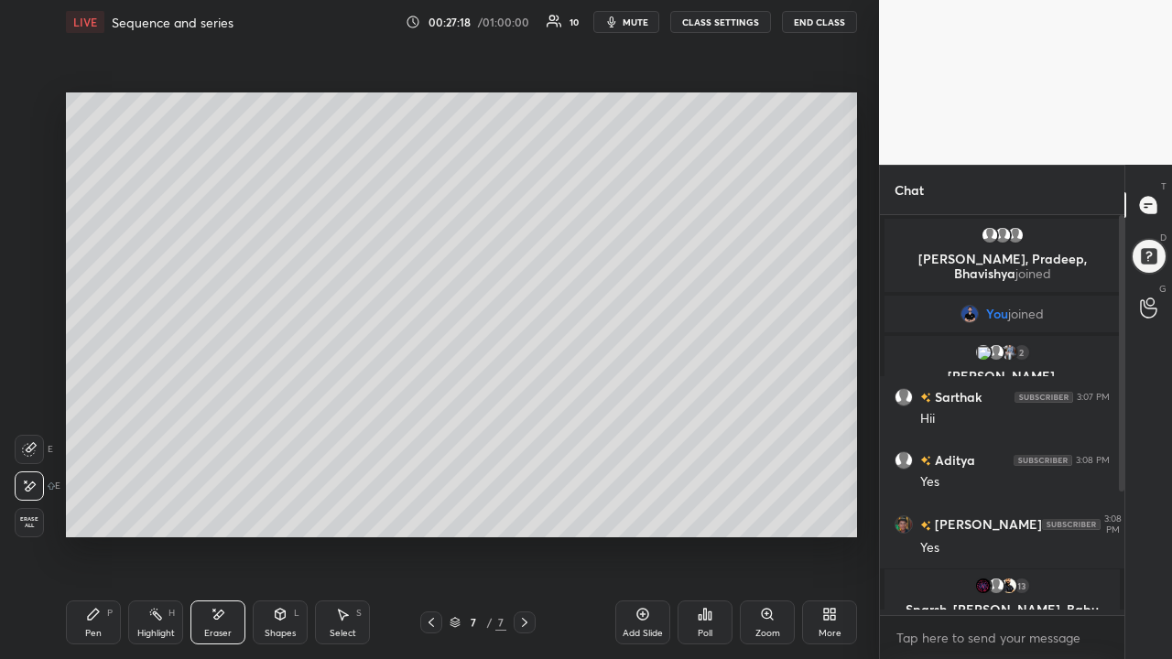
click at [101, 429] on div "Pen P" at bounding box center [93, 623] width 55 height 44
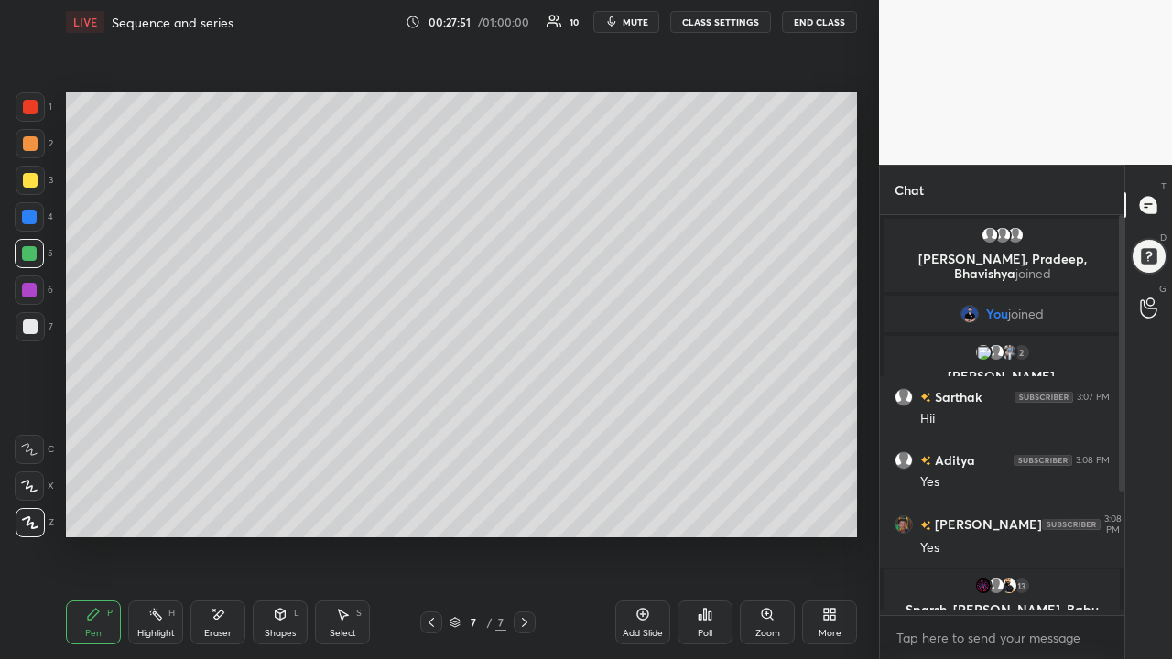
click at [30, 321] on div at bounding box center [30, 327] width 15 height 15
click at [215, 429] on icon at bounding box center [219, 614] width 10 height 9
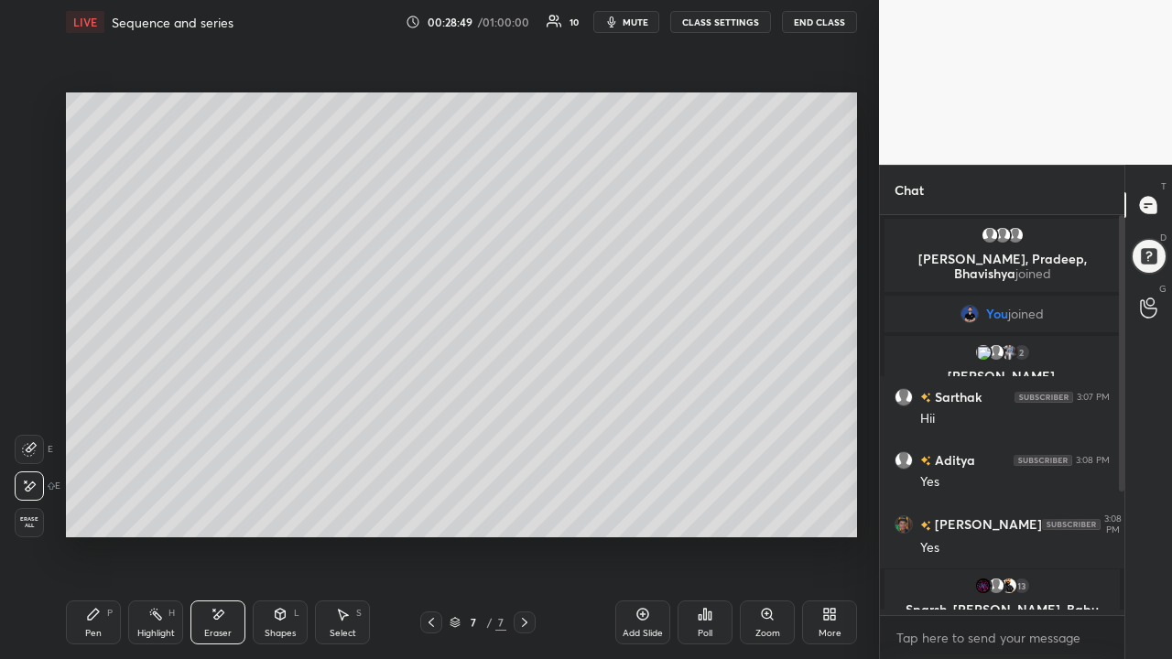
click at [431, 429] on div at bounding box center [431, 623] width 22 height 22
click at [525, 429] on icon at bounding box center [524, 622] width 15 height 15
click at [653, 429] on div "Add Slide" at bounding box center [642, 623] width 55 height 44
click at [98, 429] on icon at bounding box center [93, 614] width 11 height 11
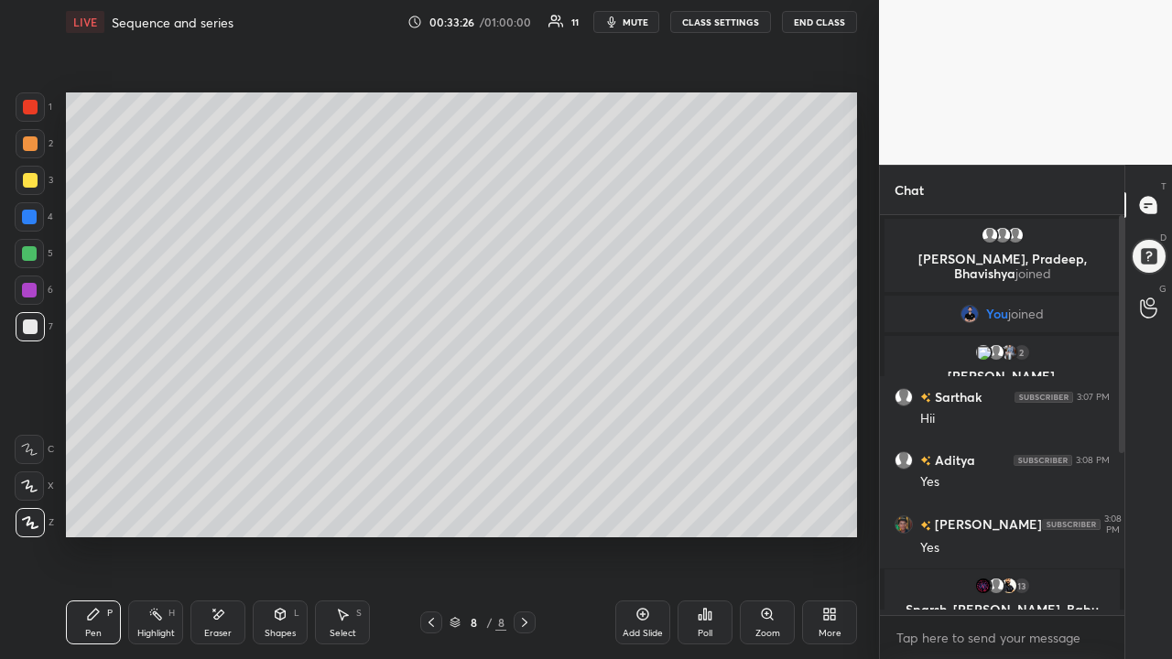
click at [31, 178] on div at bounding box center [30, 180] width 15 height 15
click at [33, 330] on div at bounding box center [30, 327] width 15 height 15
click at [25, 179] on div at bounding box center [30, 180] width 15 height 15
click at [32, 292] on div at bounding box center [29, 290] width 15 height 15
click at [31, 323] on div at bounding box center [30, 327] width 15 height 15
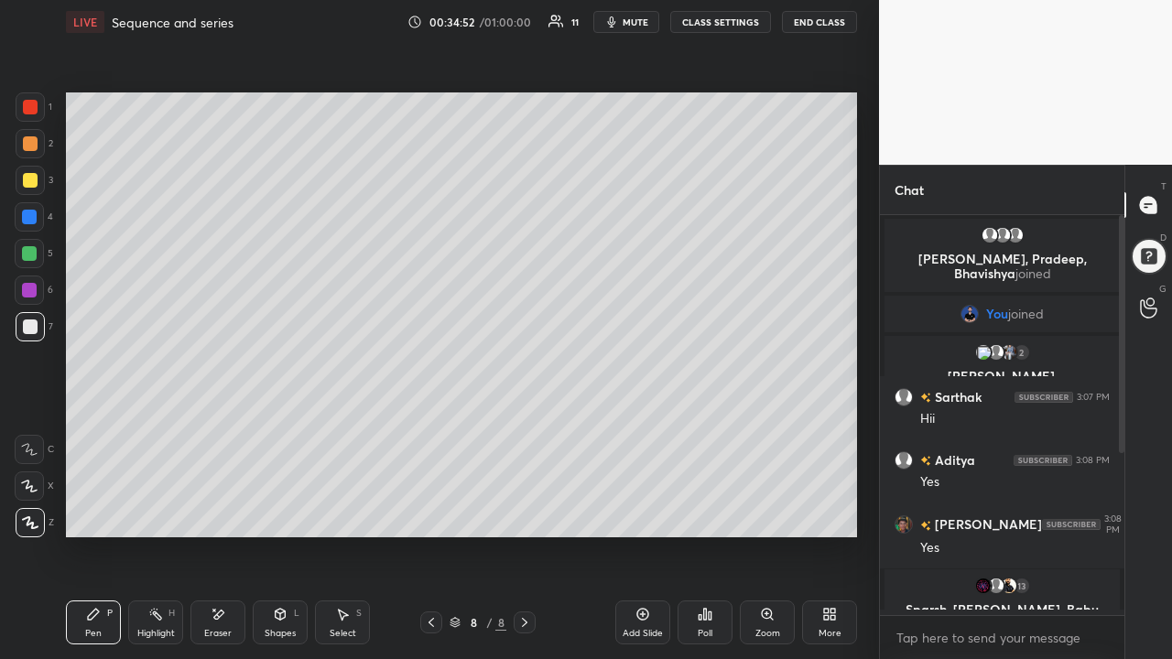
click at [28, 181] on div at bounding box center [30, 180] width 15 height 15
click at [221, 429] on icon at bounding box center [219, 614] width 10 height 9
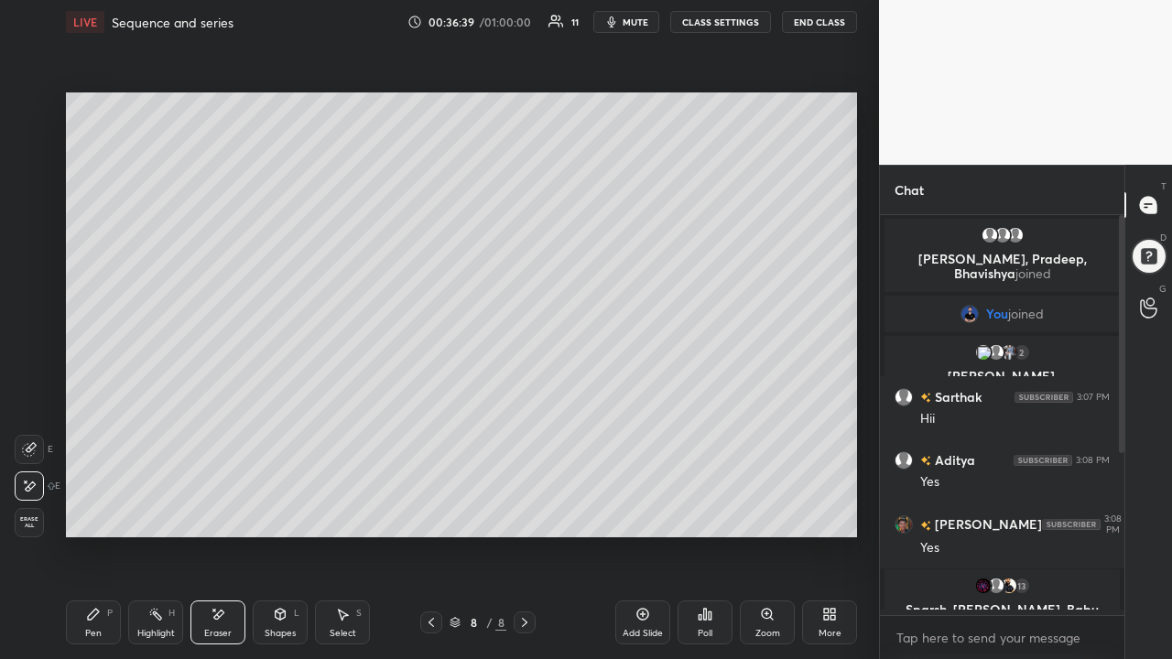
click at [99, 429] on icon at bounding box center [93, 614] width 15 height 15
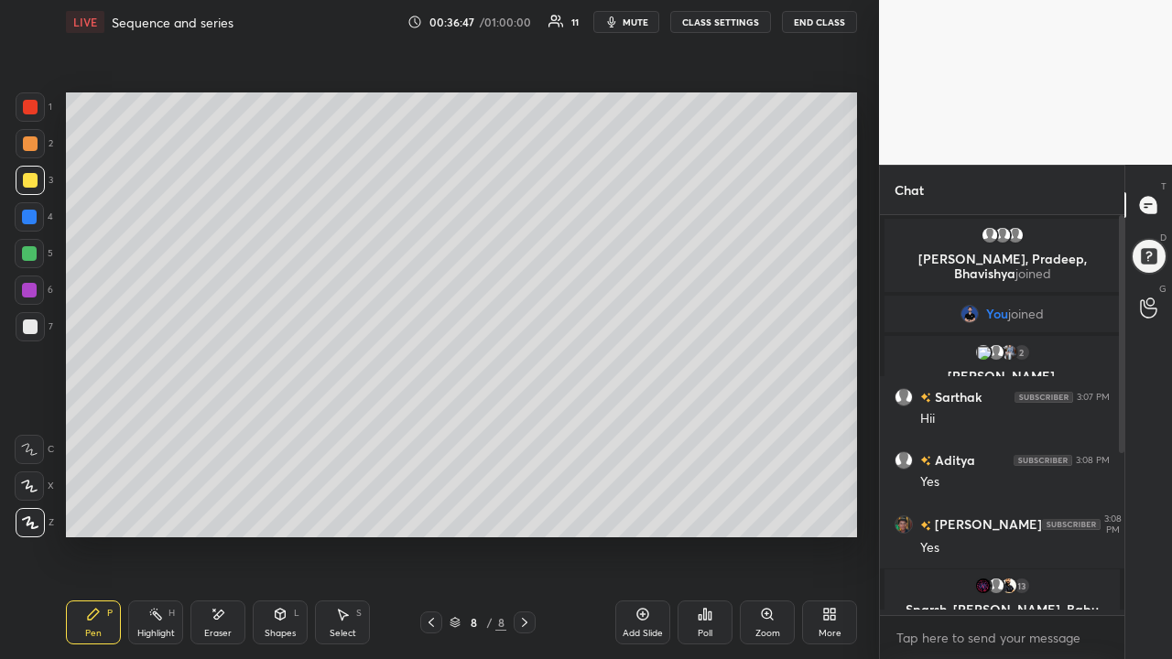
click at [646, 429] on icon at bounding box center [642, 614] width 15 height 15
click at [218, 429] on icon at bounding box center [219, 614] width 10 height 9
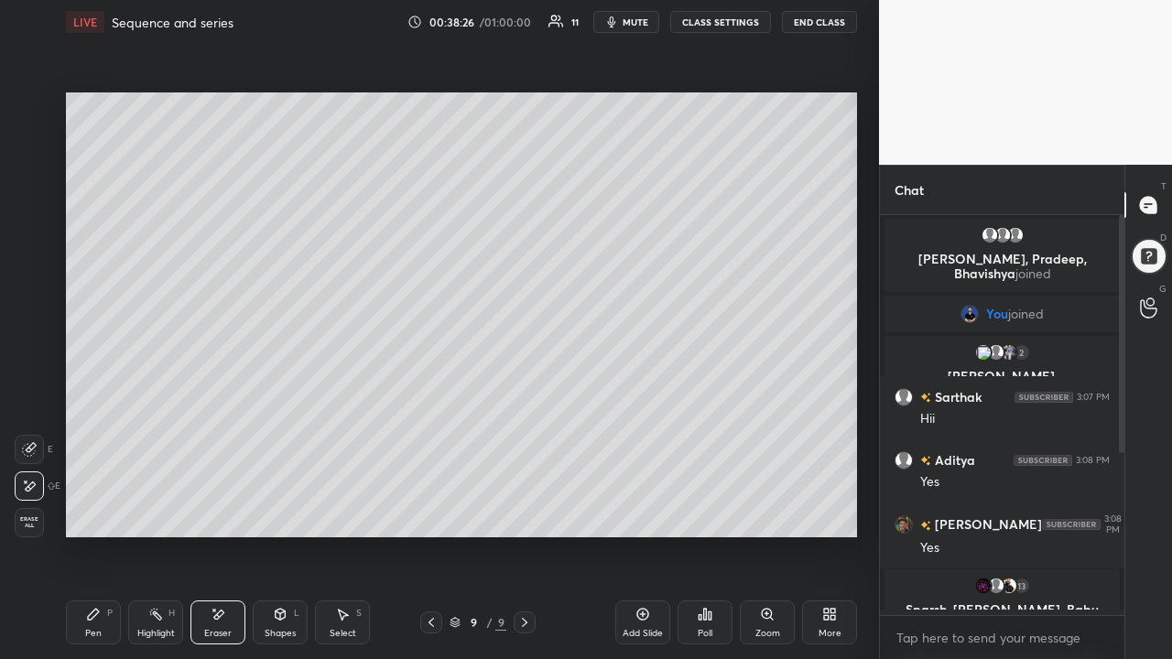
click at [91, 429] on div "Pen P" at bounding box center [93, 623] width 55 height 44
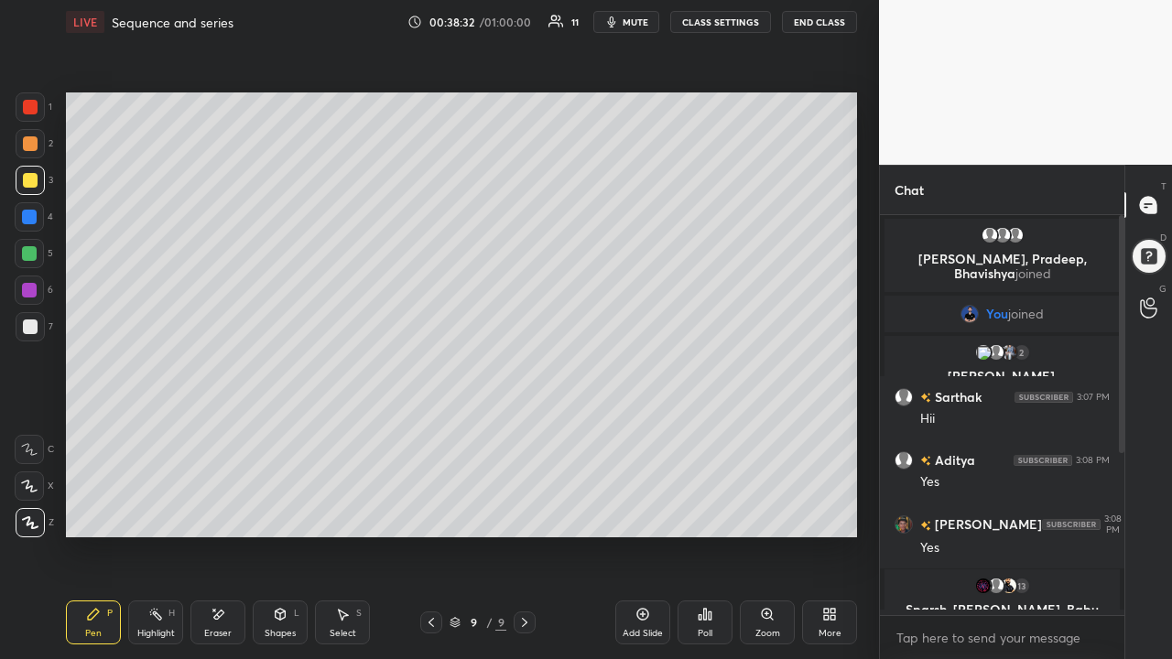
click at [648, 429] on icon at bounding box center [642, 614] width 15 height 15
click at [158, 429] on div "Highlight H" at bounding box center [155, 623] width 55 height 44
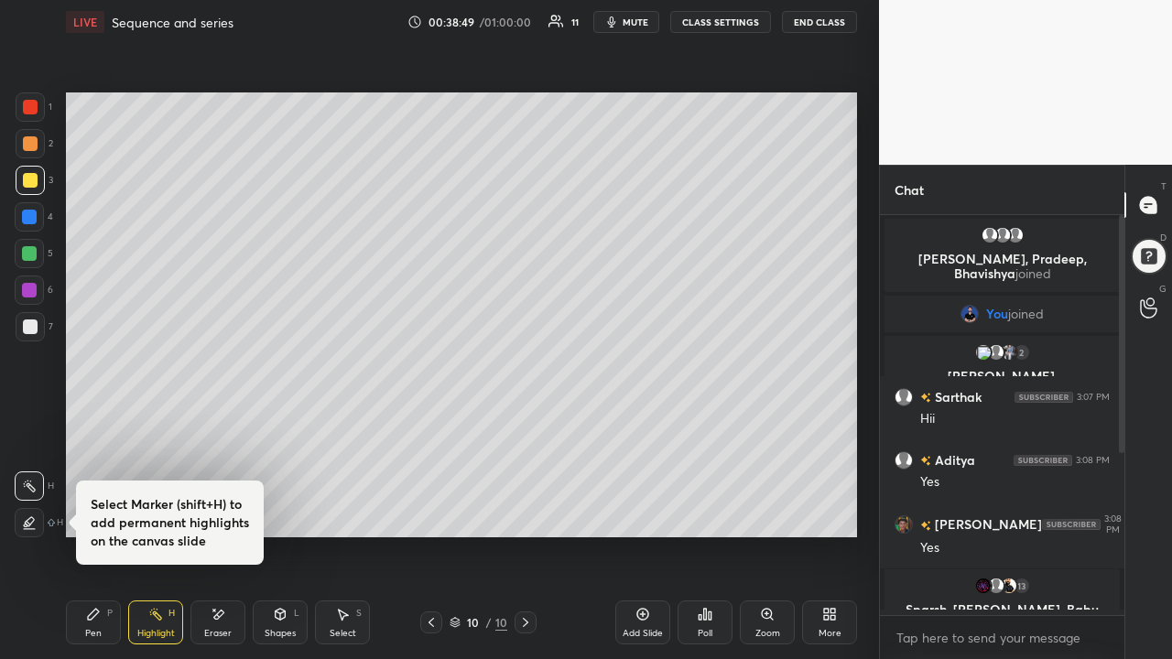
click at [215, 429] on icon at bounding box center [219, 614] width 10 height 9
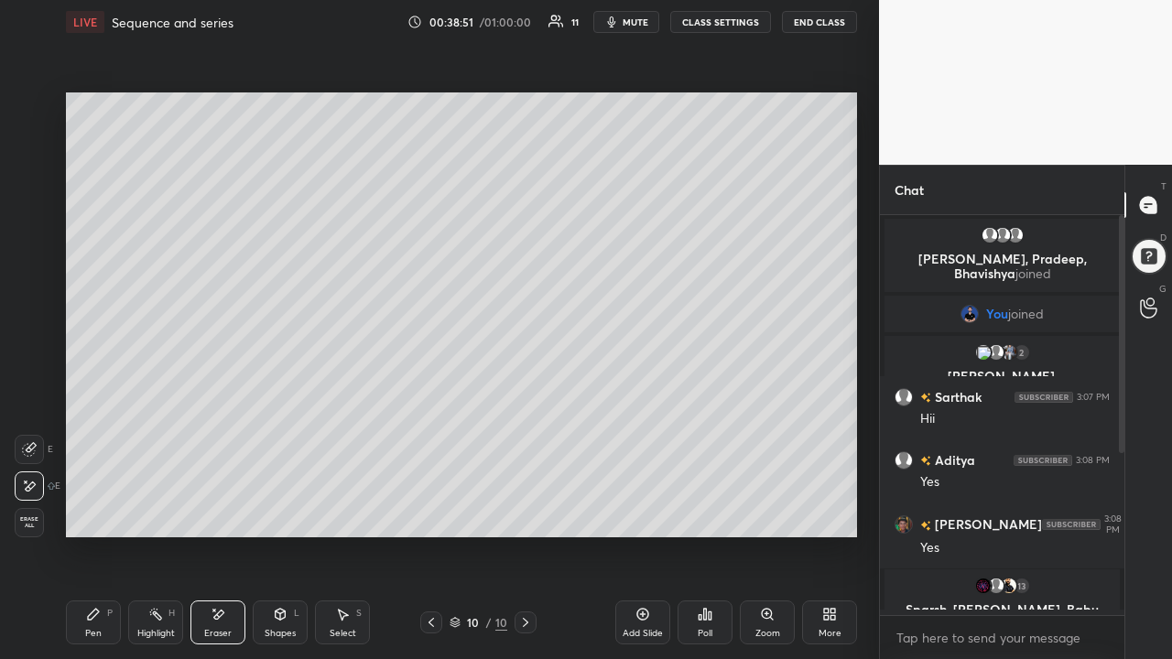
click at [81, 429] on div "Pen P" at bounding box center [93, 623] width 55 height 44
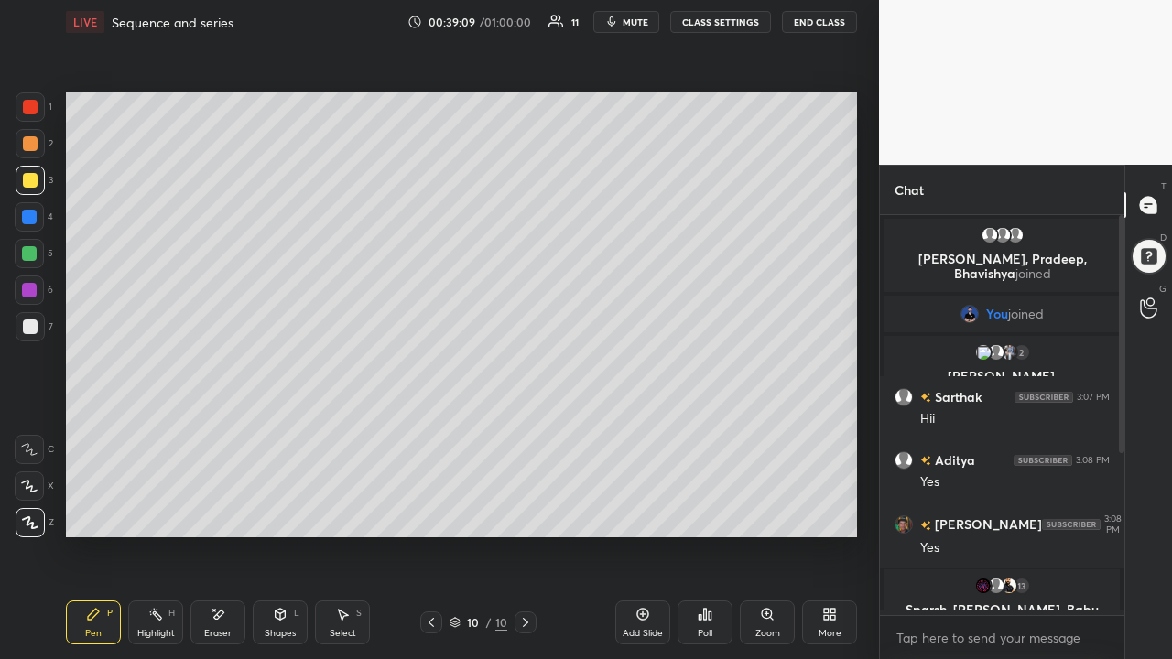
click at [221, 429] on icon at bounding box center [219, 614] width 10 height 9
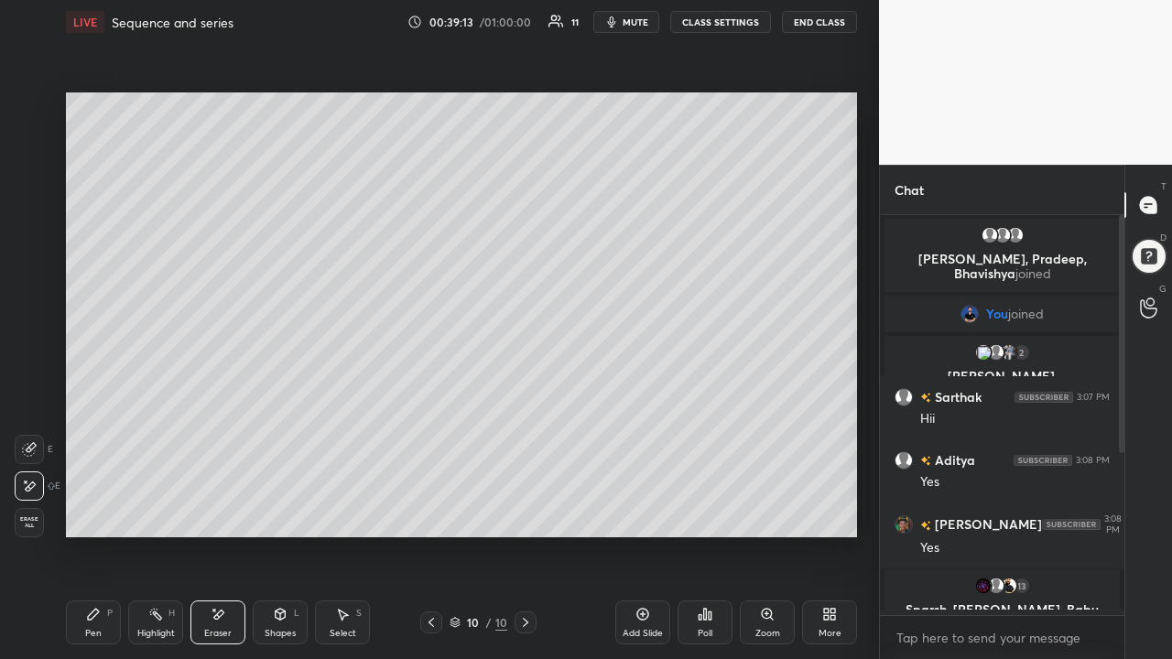
click at [94, 429] on icon at bounding box center [93, 614] width 11 height 11
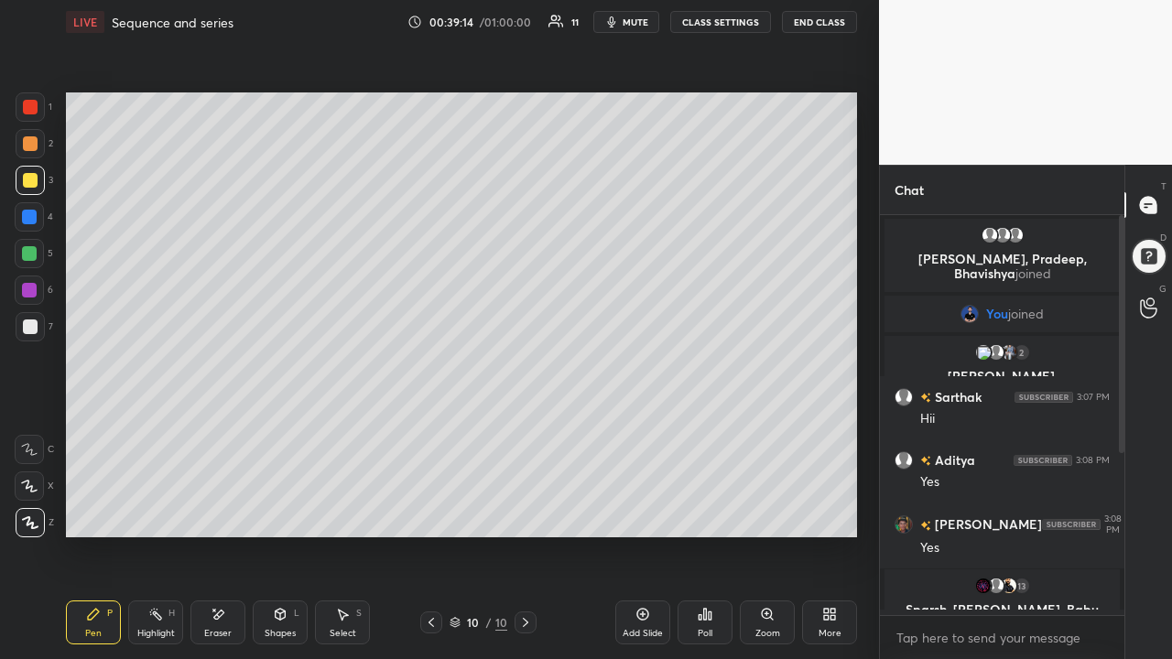
click at [221, 429] on icon at bounding box center [219, 614] width 10 height 9
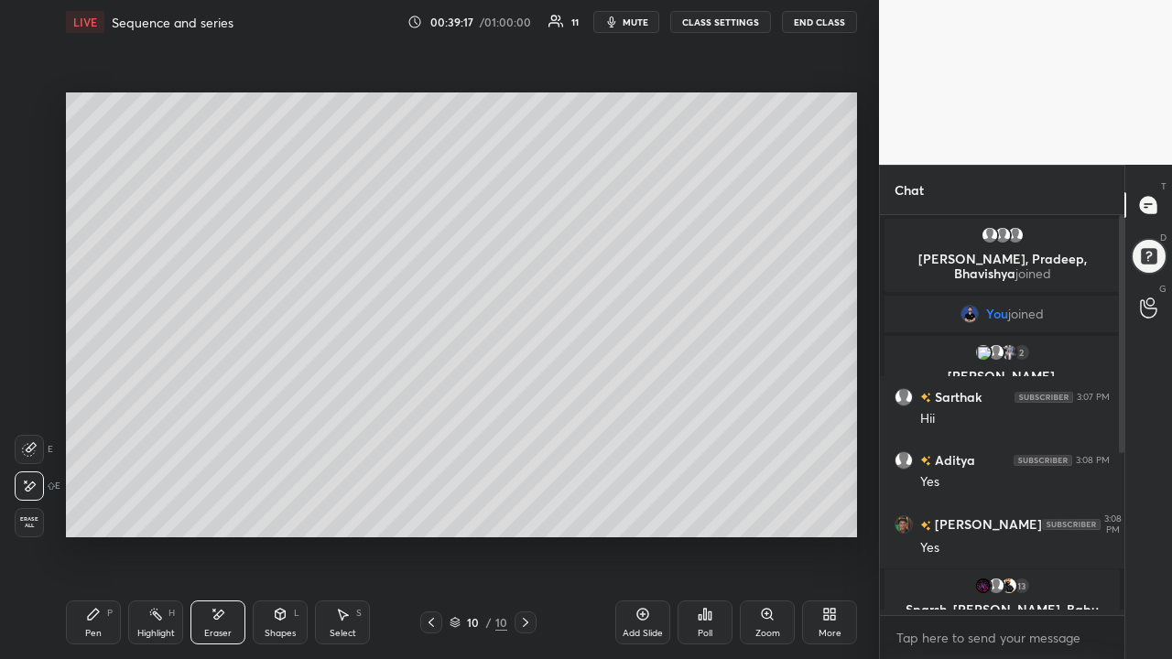
click at [90, 429] on div "Pen P" at bounding box center [93, 623] width 55 height 44
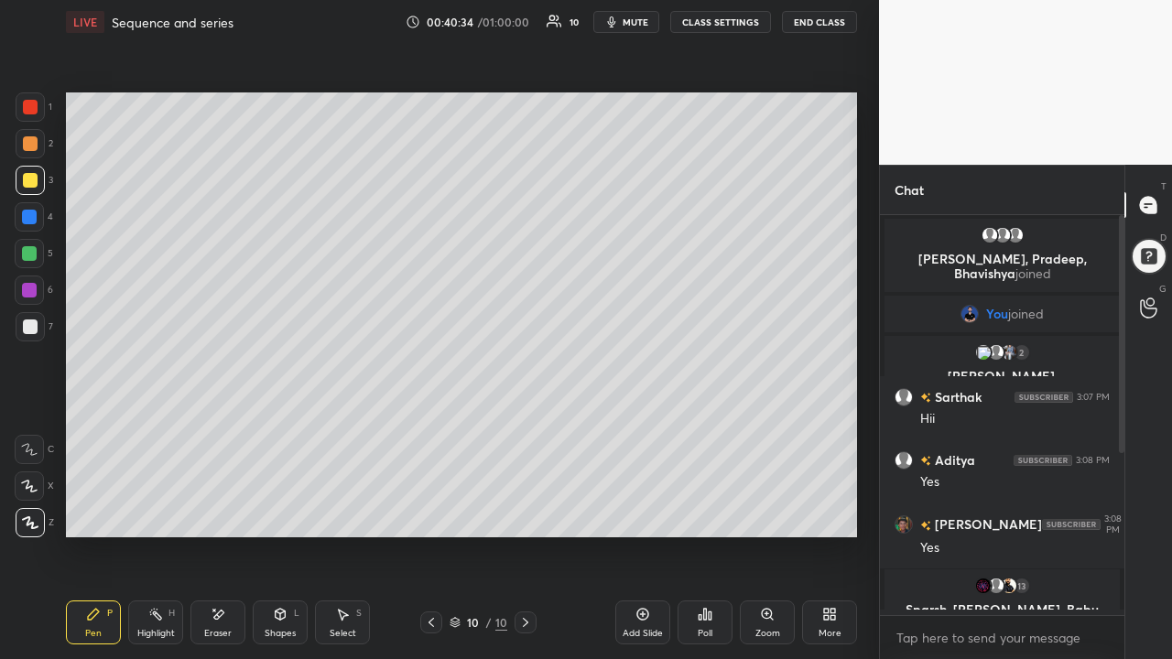
click at [211, 429] on icon at bounding box center [218, 615] width 15 height 16
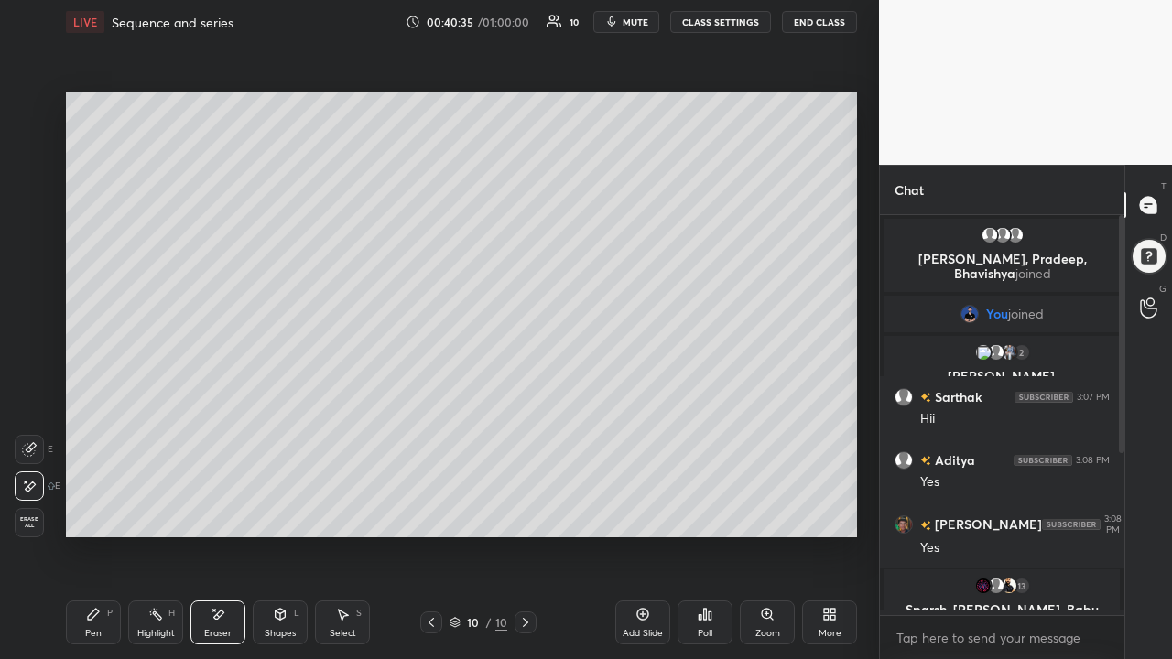
click at [94, 429] on icon at bounding box center [93, 614] width 15 height 15
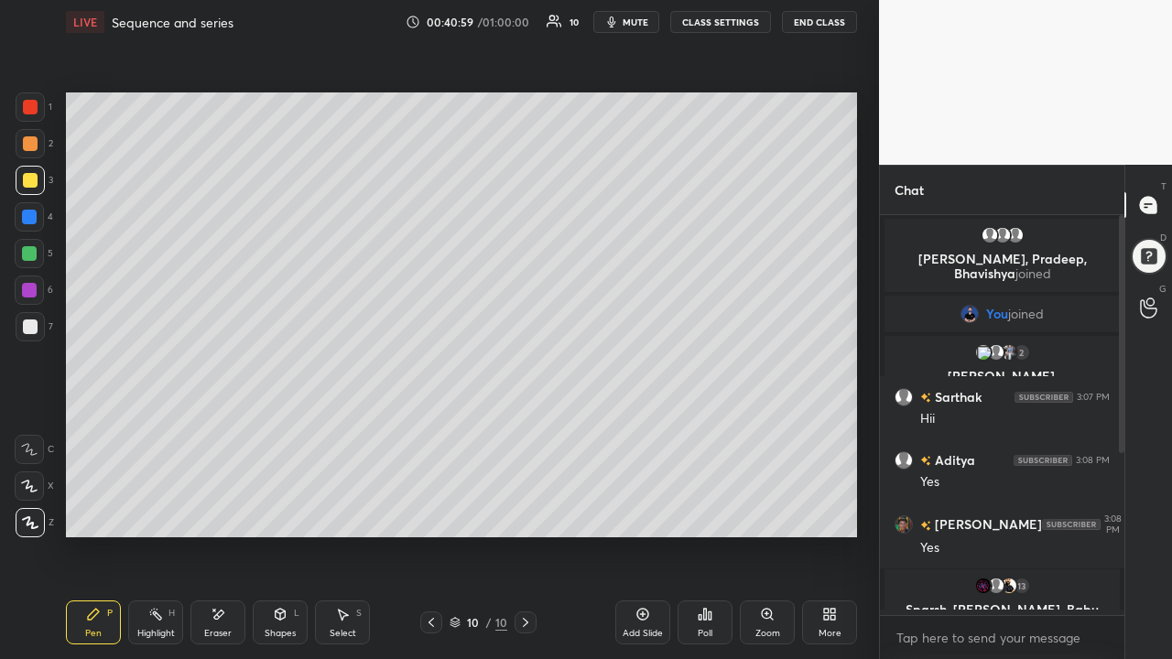
click at [430, 429] on div at bounding box center [431, 623] width 22 height 22
click at [524, 429] on icon at bounding box center [525, 622] width 15 height 15
click at [35, 246] on div at bounding box center [29, 253] width 29 height 29
click at [223, 429] on icon at bounding box center [218, 615] width 15 height 16
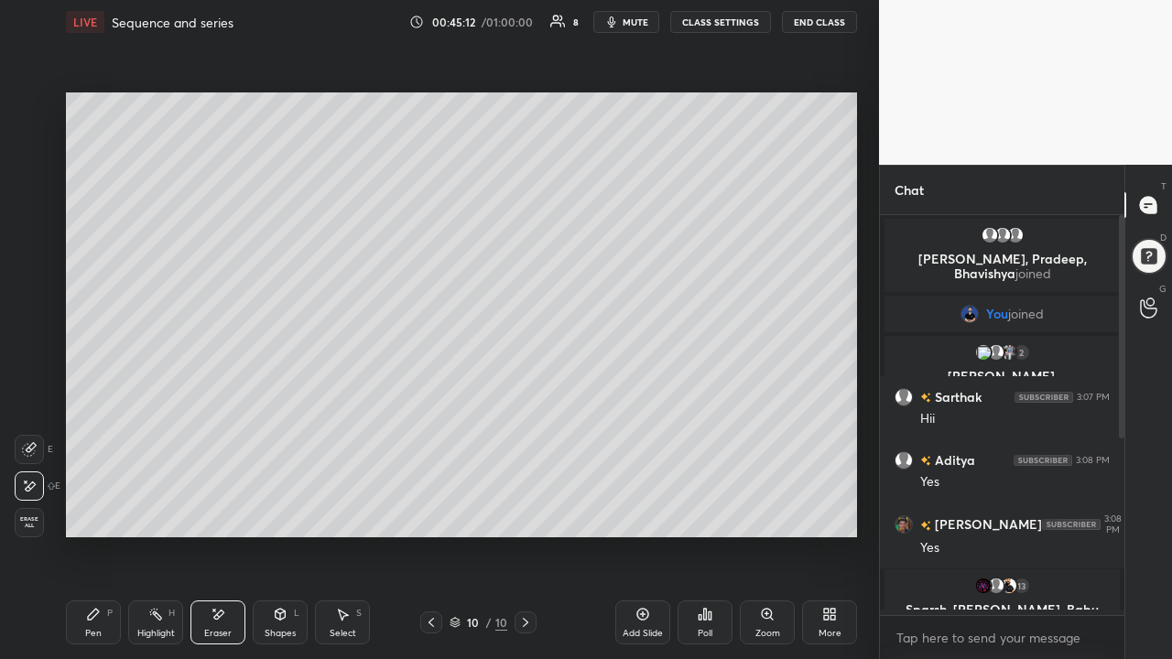
click at [92, 429] on icon at bounding box center [93, 614] width 11 height 11
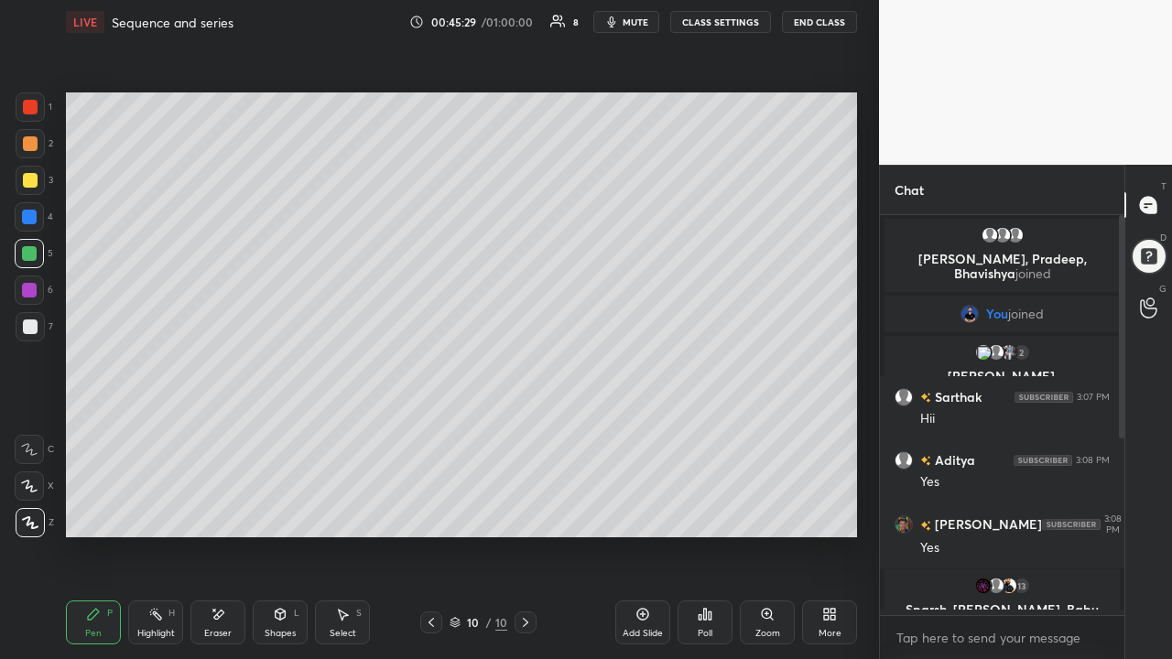
click at [279, 429] on icon at bounding box center [281, 614] width 10 height 11
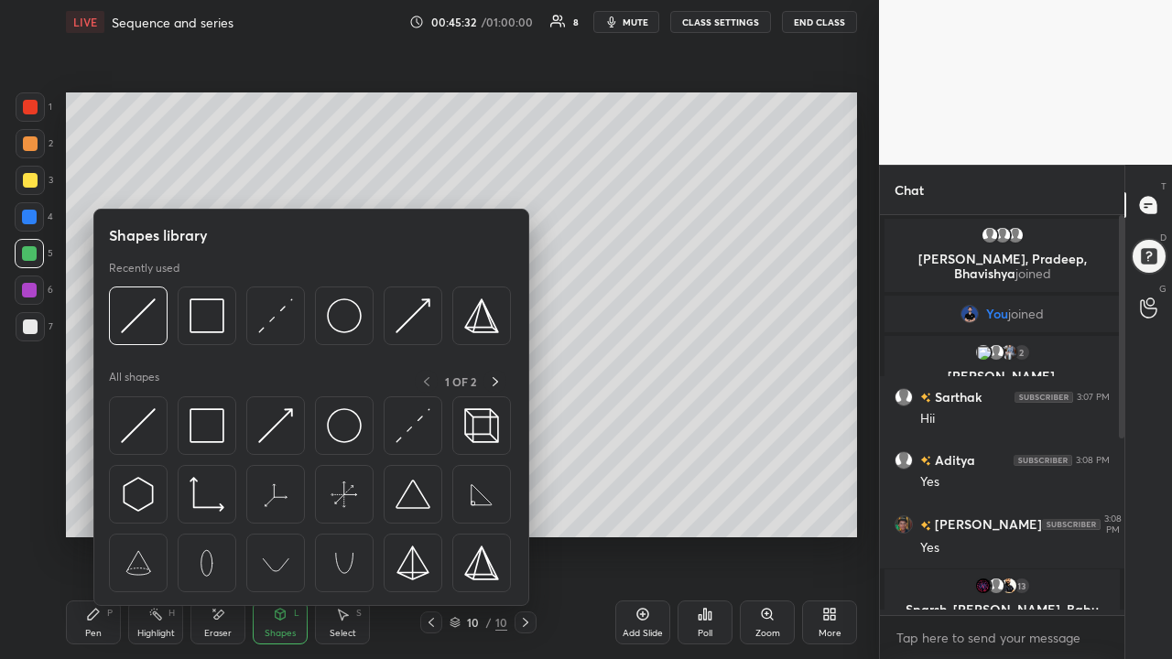
click at [100, 429] on div "Pen P" at bounding box center [93, 623] width 55 height 44
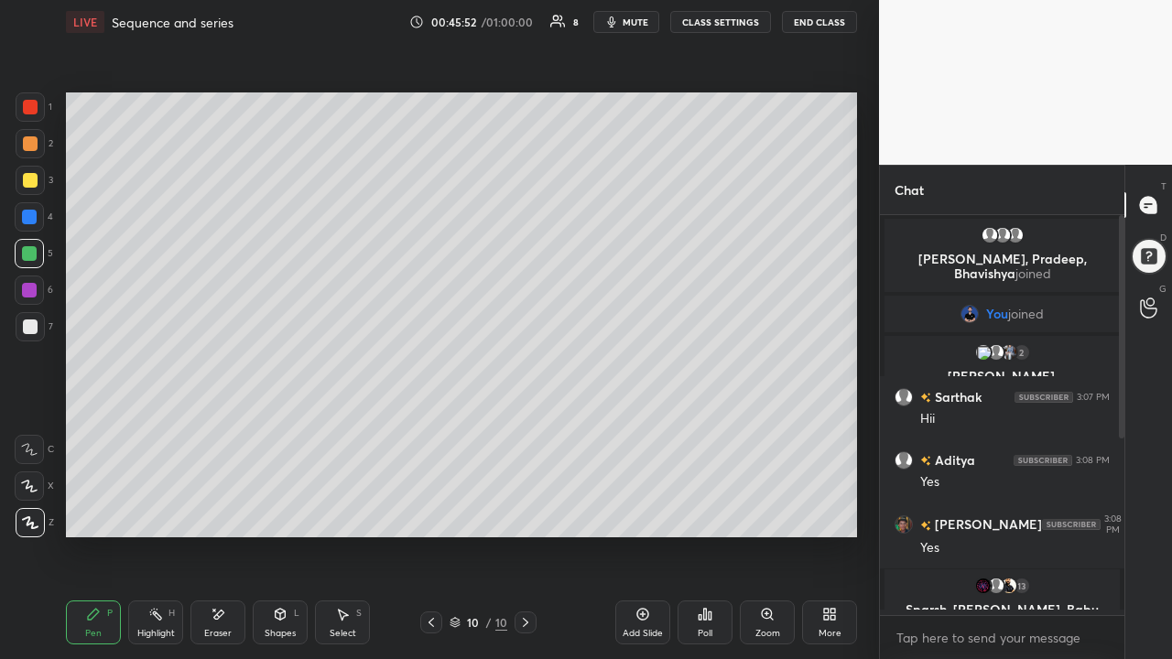
click at [208, 429] on div "Eraser" at bounding box center [217, 623] width 55 height 44
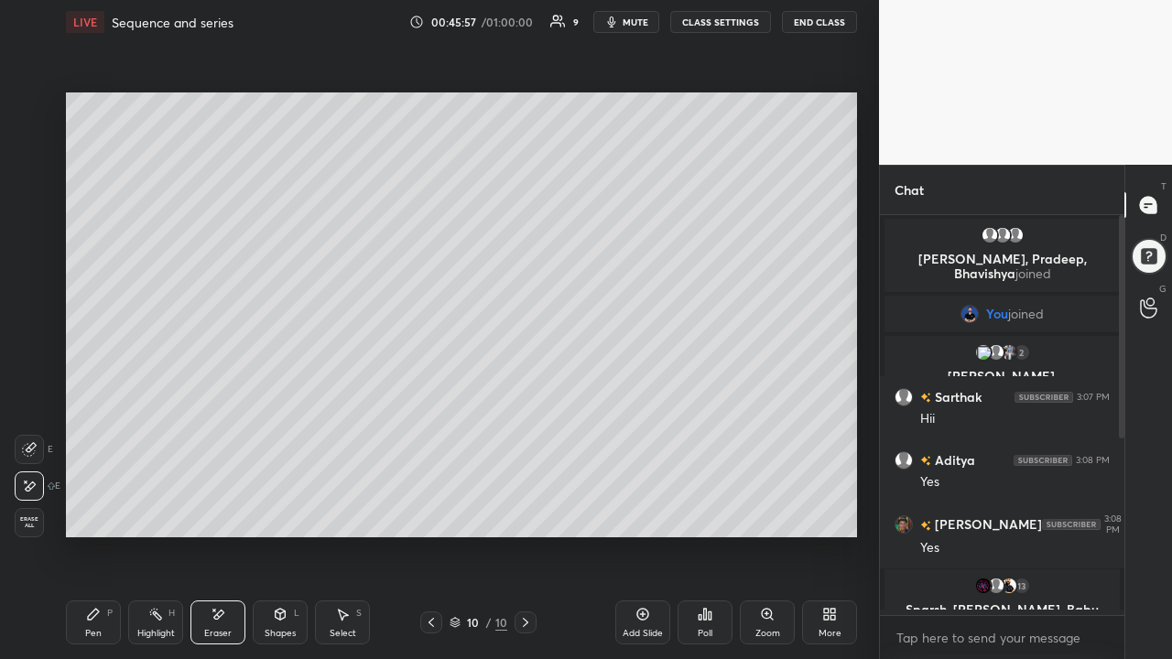
click at [99, 429] on icon at bounding box center [93, 614] width 15 height 15
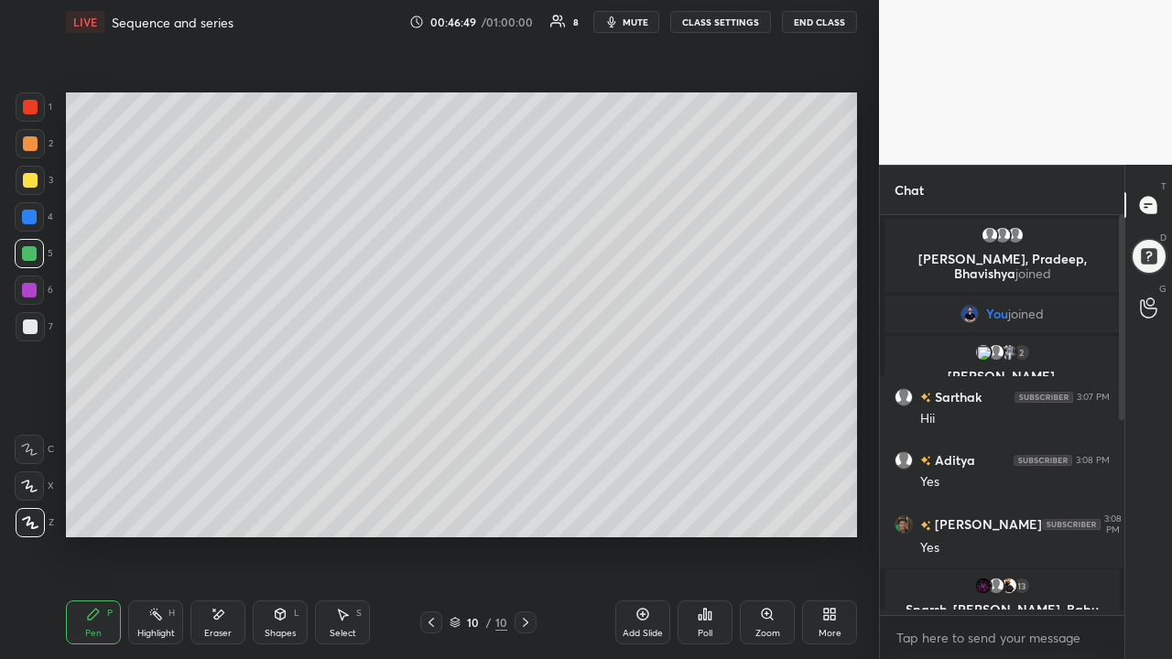
click at [645, 429] on icon at bounding box center [643, 615] width 12 height 12
click at [37, 328] on div at bounding box center [30, 327] width 15 height 15
click at [222, 429] on icon at bounding box center [218, 615] width 15 height 16
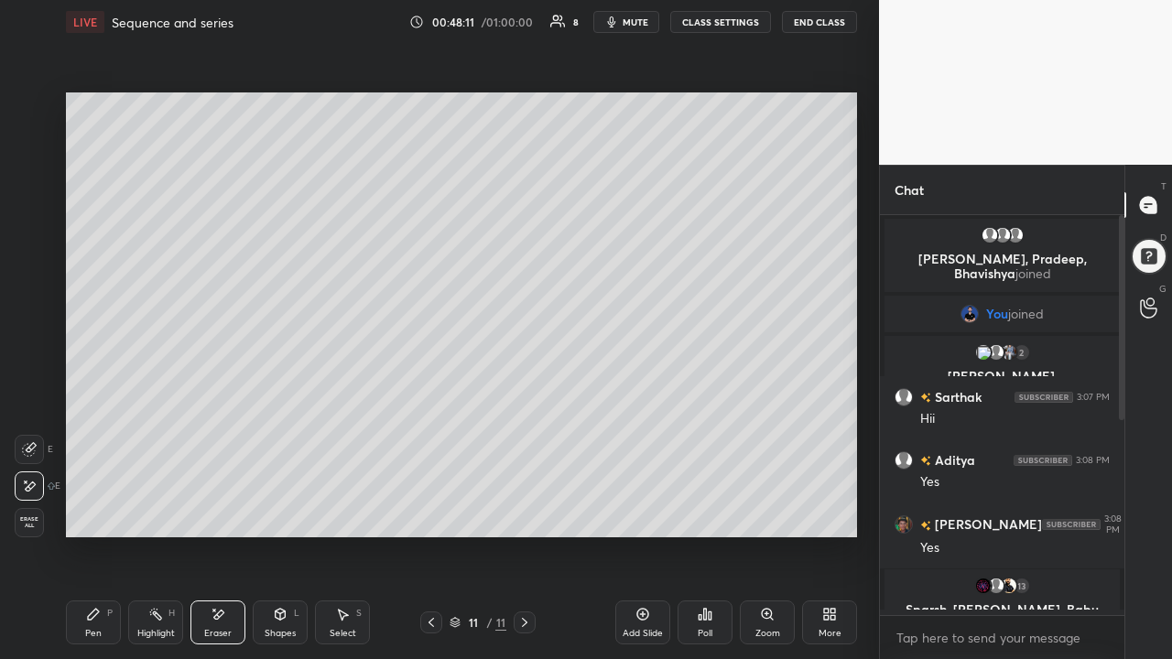
click at [98, 429] on icon at bounding box center [93, 614] width 15 height 15
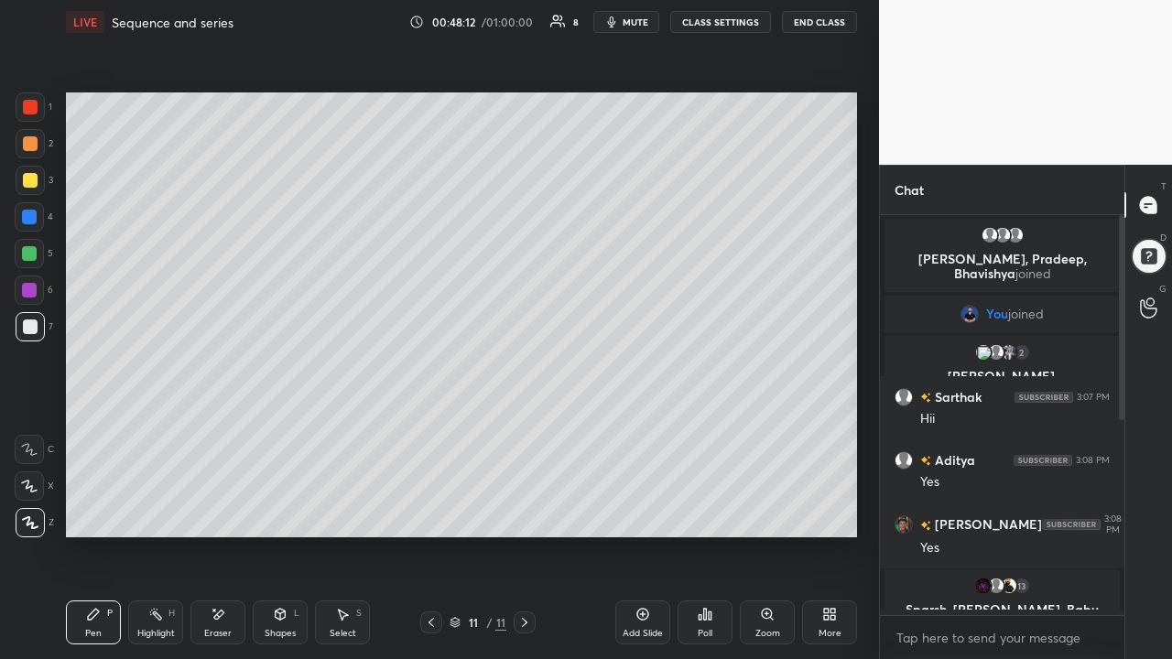
click at [27, 178] on div at bounding box center [30, 180] width 15 height 15
click at [218, 429] on icon at bounding box center [218, 615] width 15 height 16
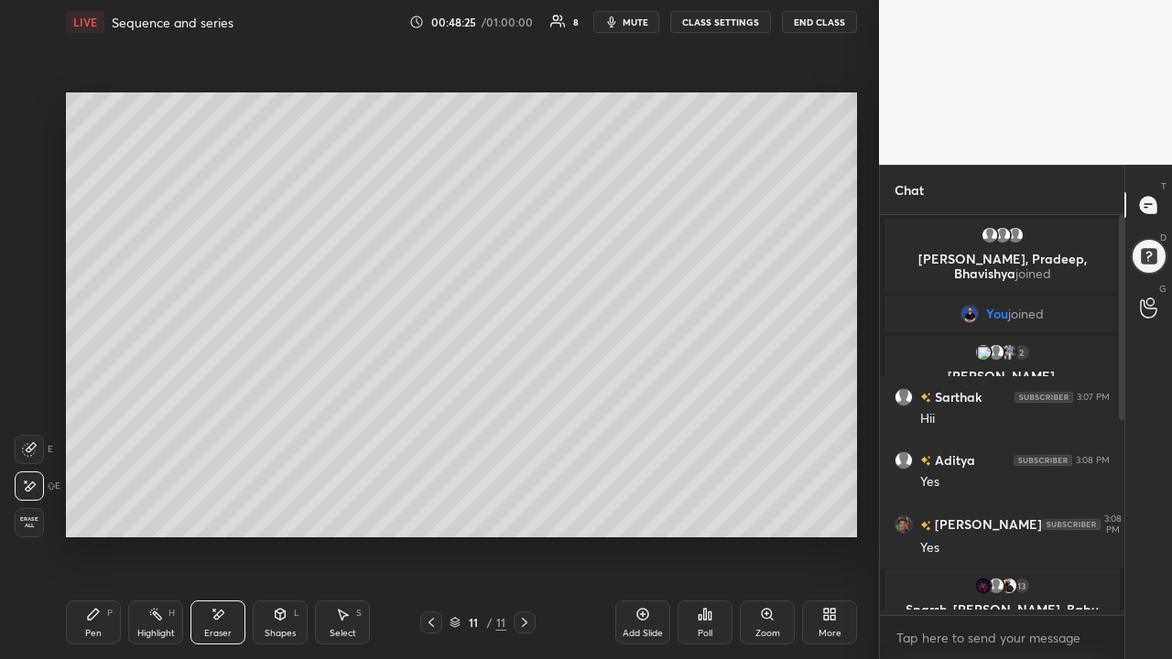
click at [92, 429] on div "Pen P" at bounding box center [93, 623] width 55 height 44
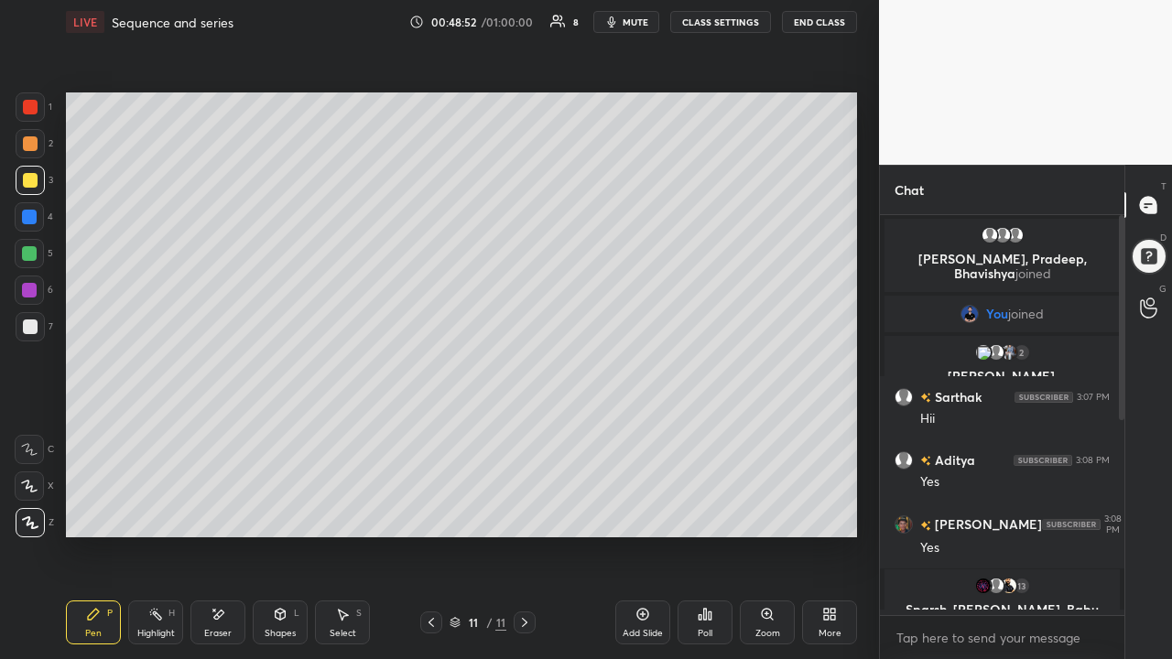
click at [27, 254] on div at bounding box center [29, 253] width 15 height 15
click at [211, 429] on icon at bounding box center [218, 615] width 15 height 16
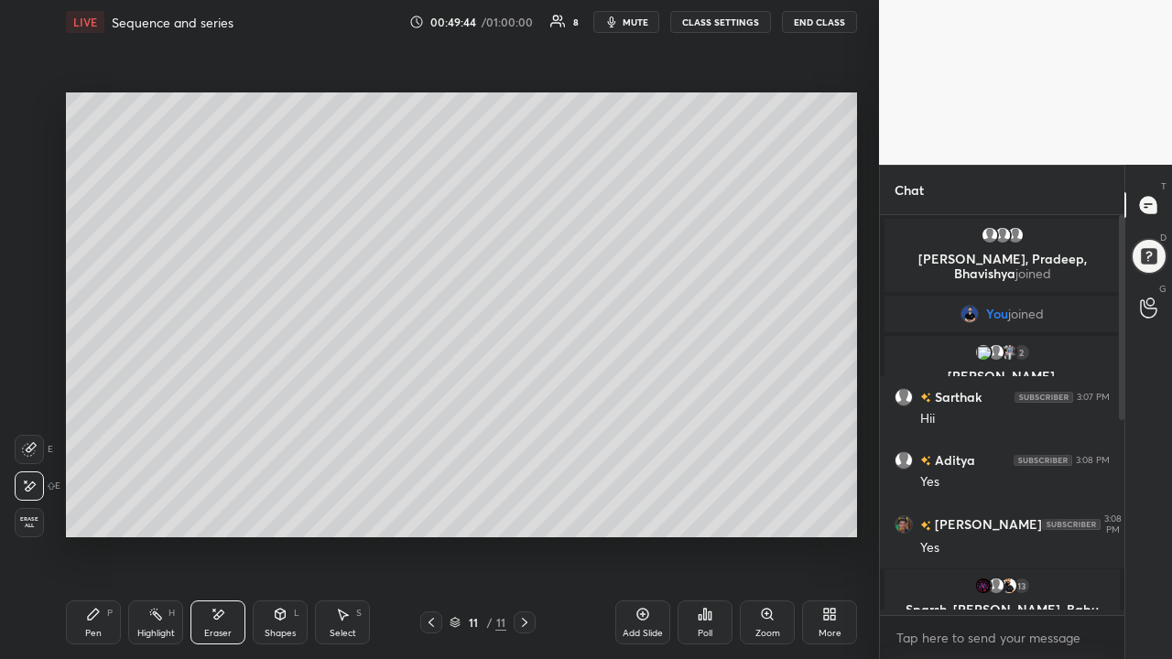
click at [95, 429] on icon at bounding box center [93, 614] width 11 height 11
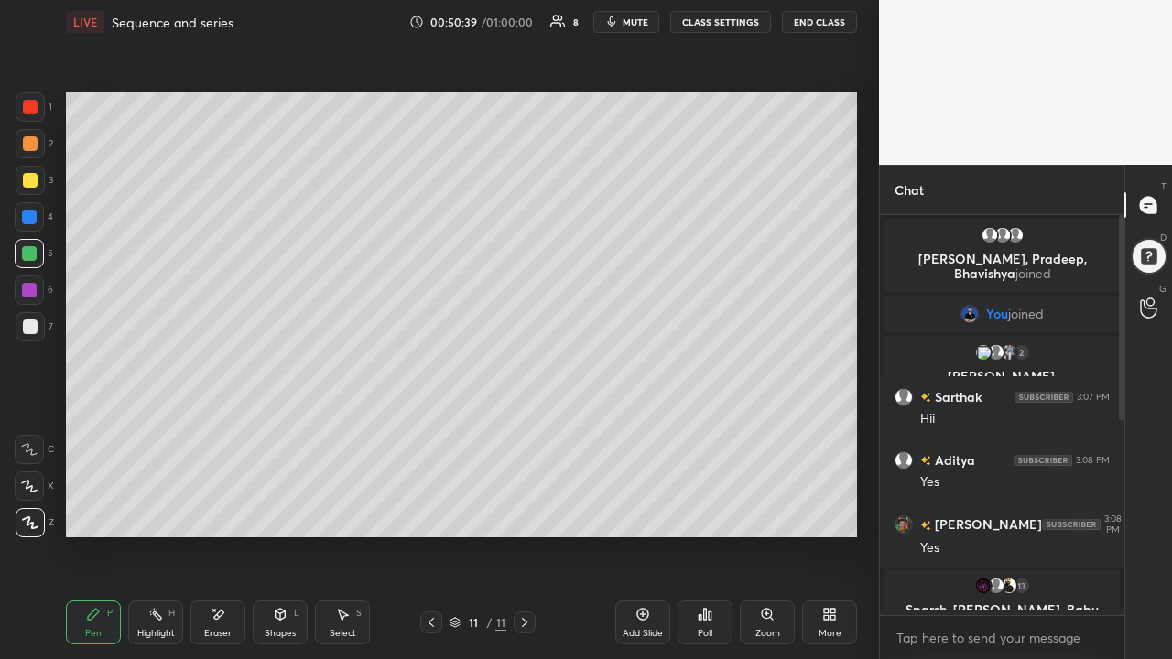
click at [222, 429] on icon at bounding box center [219, 614] width 10 height 9
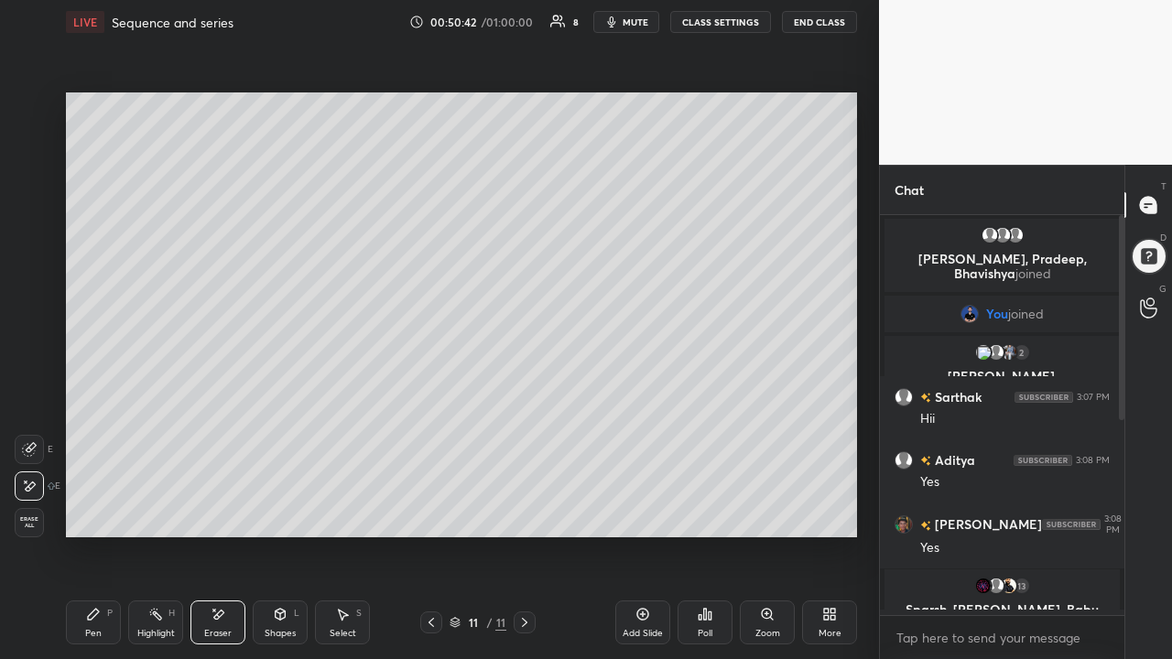
click at [109, 429] on div "P" at bounding box center [109, 613] width 5 height 9
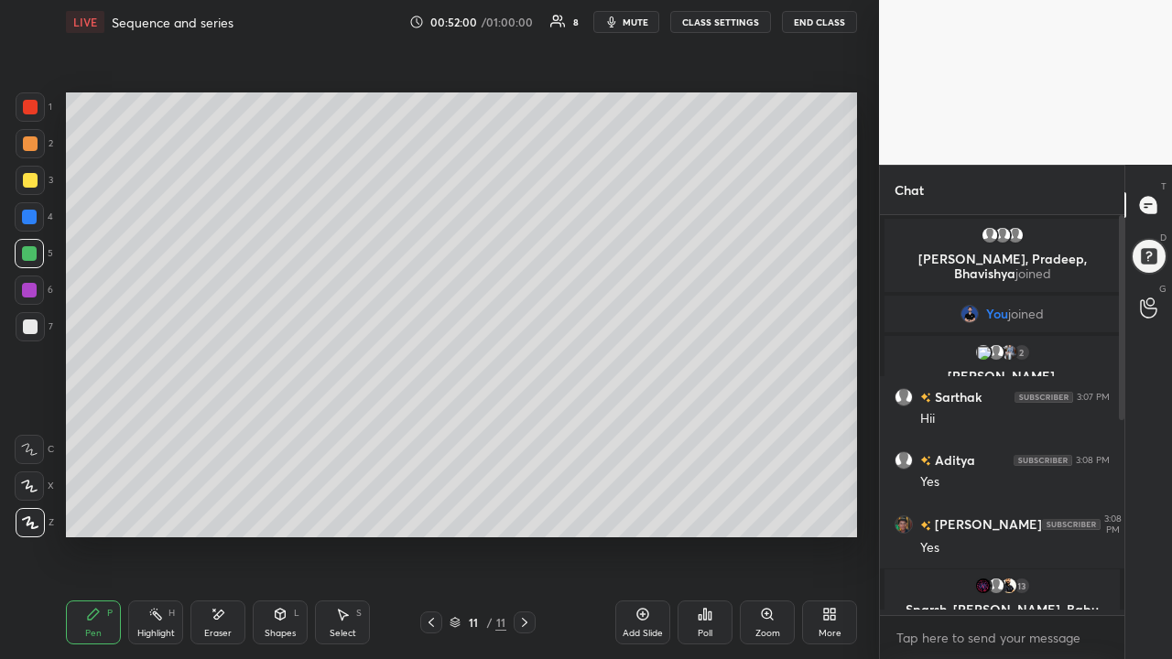
click at [24, 285] on div at bounding box center [29, 290] width 15 height 15
click at [29, 209] on div at bounding box center [29, 216] width 29 height 29
click at [32, 140] on div at bounding box center [30, 143] width 15 height 15
click at [27, 245] on div at bounding box center [29, 253] width 29 height 29
click at [32, 176] on div at bounding box center [30, 180] width 15 height 15
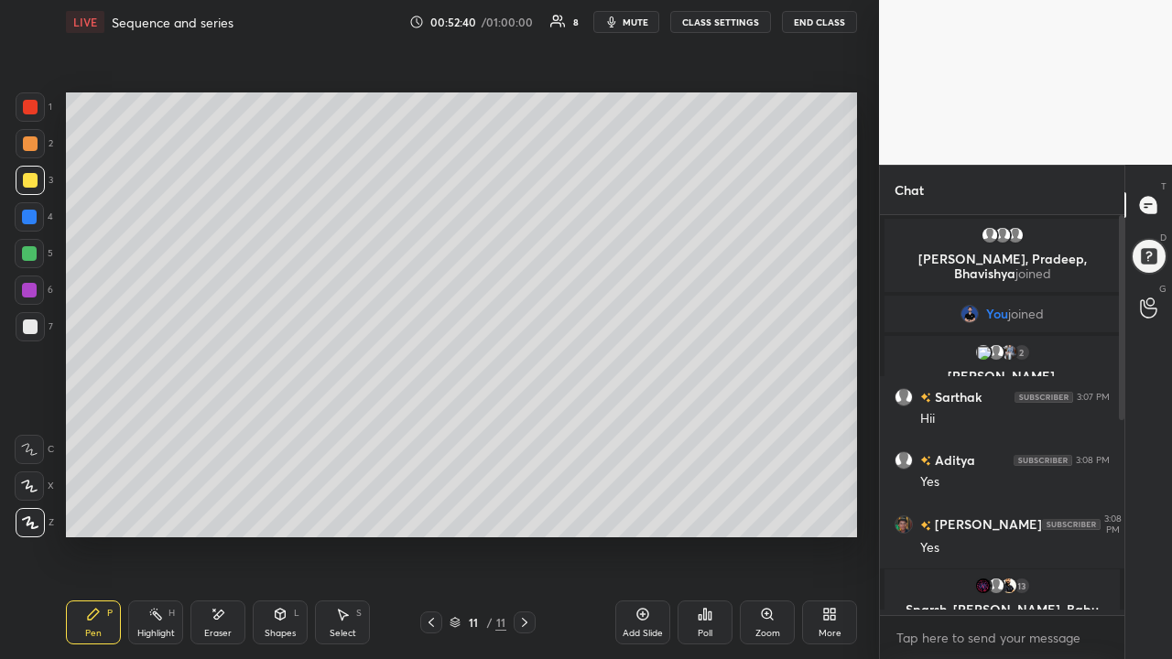
click at [32, 248] on div at bounding box center [29, 253] width 15 height 15
click at [637, 429] on div "Add Slide" at bounding box center [642, 623] width 55 height 44
click at [222, 429] on div "Eraser" at bounding box center [217, 633] width 27 height 9
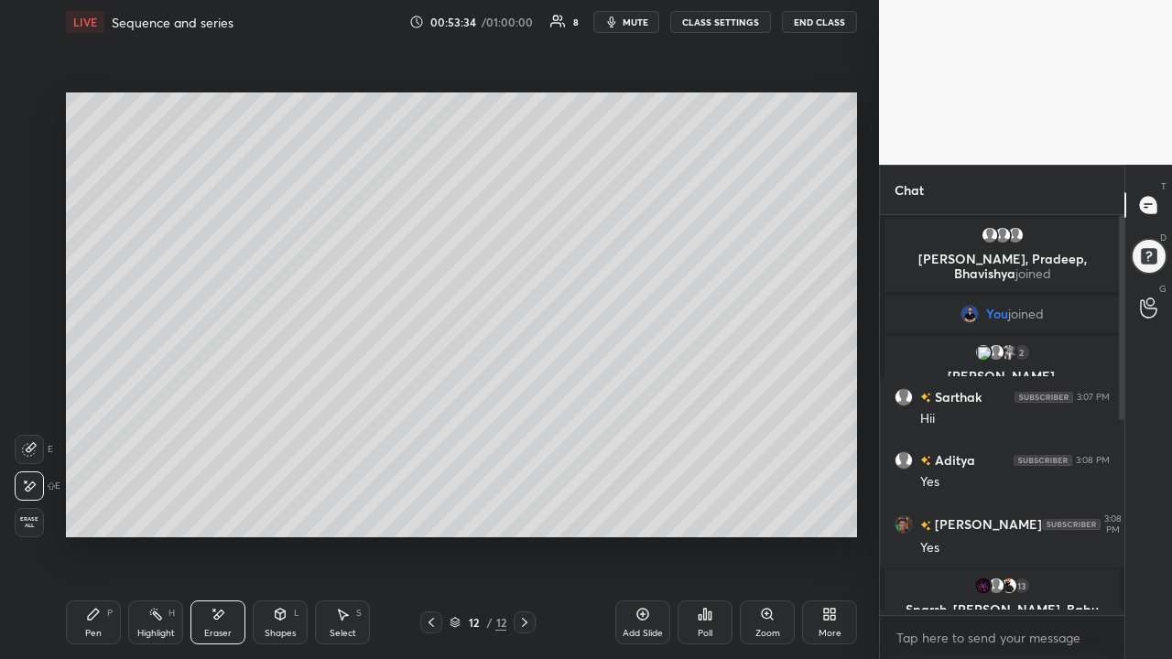
click at [431, 429] on icon at bounding box center [431, 622] width 15 height 15
click at [656, 26] on button "End Class" at bounding box center [820, 22] width 73 height 22
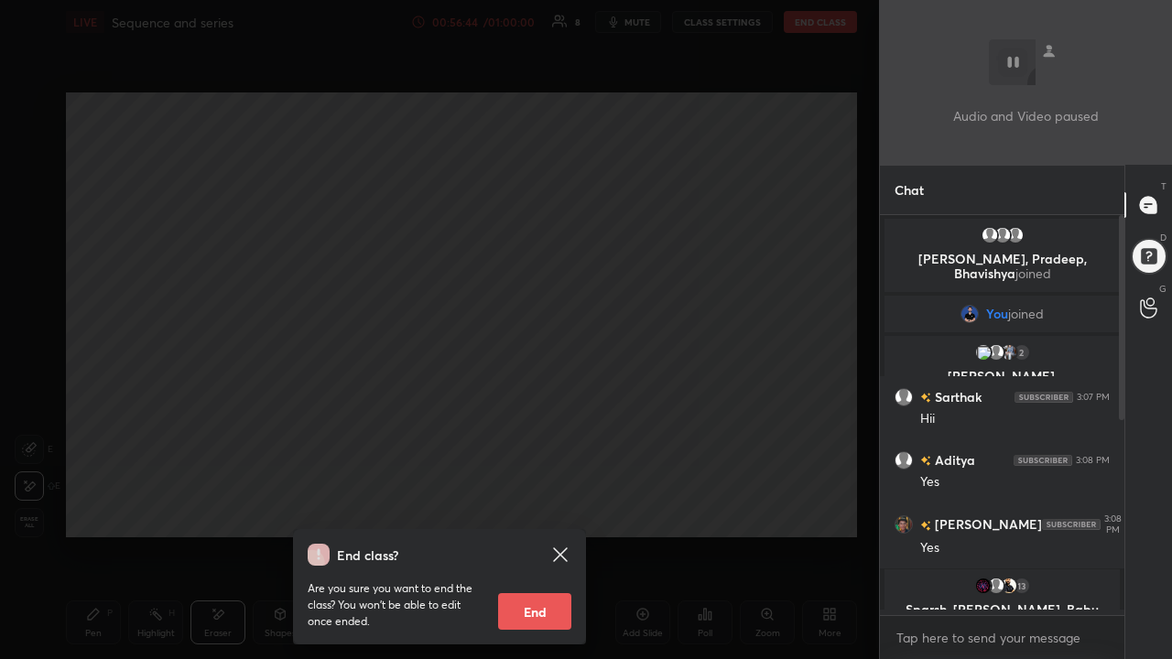
click at [530, 429] on button "End" at bounding box center [534, 611] width 73 height 37
type textarea "x"
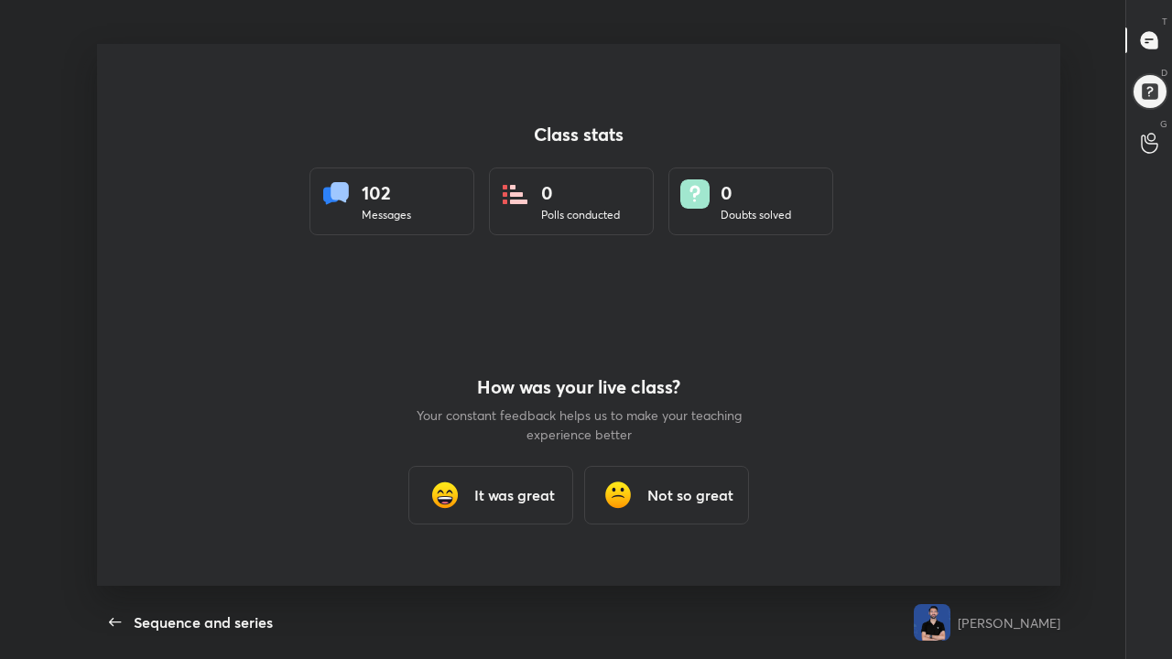
scroll to position [91010, 90394]
click at [107, 429] on icon "button" at bounding box center [115, 623] width 22 height 22
